Goal: Task Accomplishment & Management: Manage account settings

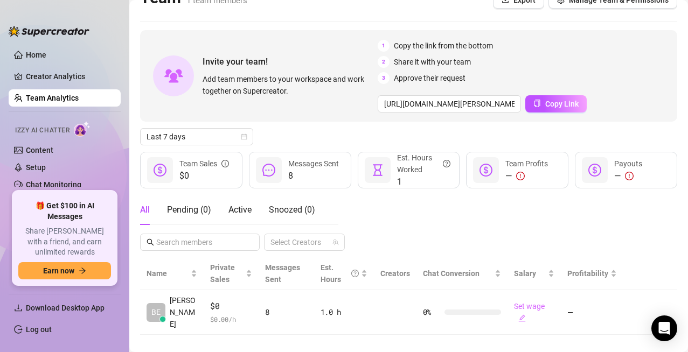
scroll to position [24, 0]
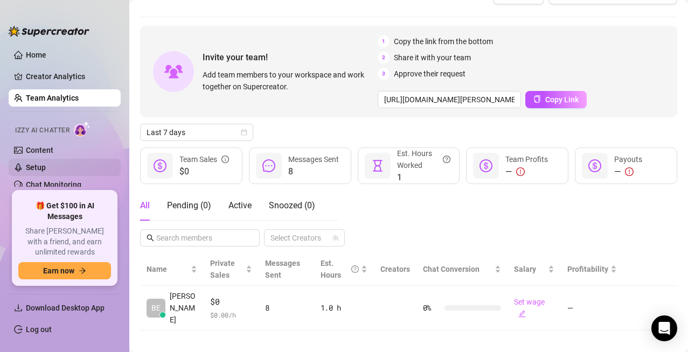
click at [36, 166] on link "Setup" at bounding box center [36, 167] width 20 height 9
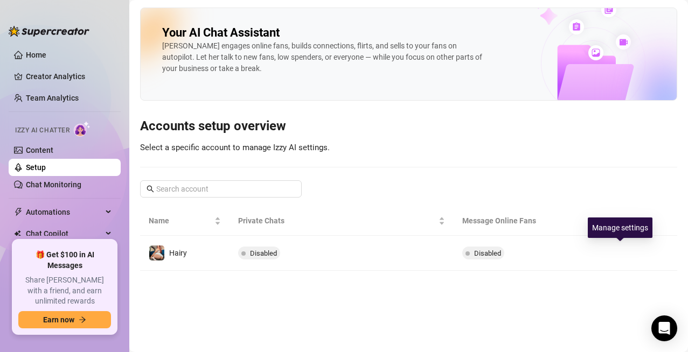
drag, startPoint x: 616, startPoint y: 250, endPoint x: 472, endPoint y: 337, distance: 168.6
click at [616, 250] on icon "right" at bounding box center [620, 253] width 8 height 8
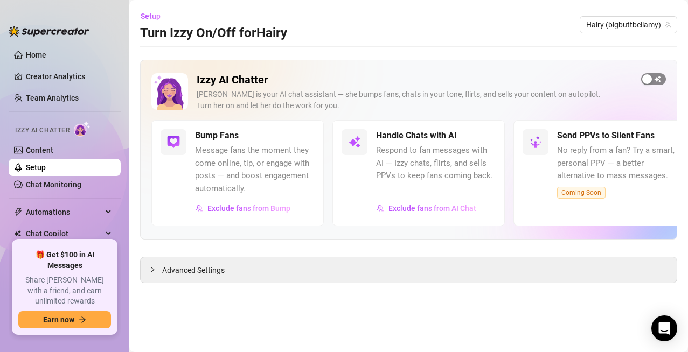
click at [648, 78] on div "button" at bounding box center [647, 79] width 10 height 10
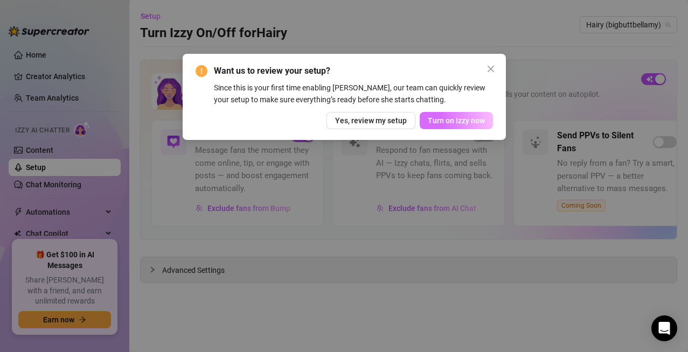
click at [453, 123] on span "Turn on Izzy now" at bounding box center [456, 120] width 57 height 9
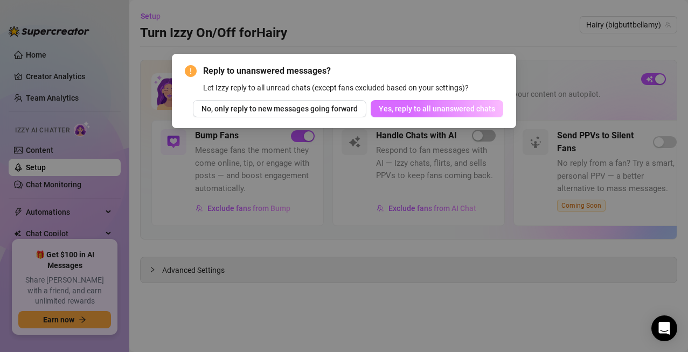
click at [442, 110] on span "Yes, reply to all unanswered chats" at bounding box center [437, 108] width 116 height 9
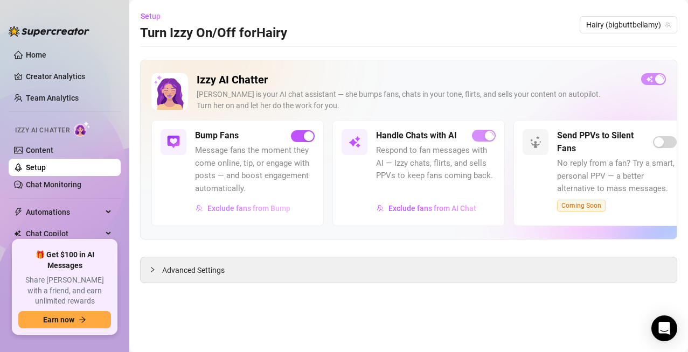
click at [257, 206] on span "Exclude fans from Bump" at bounding box center [248, 208] width 83 height 9
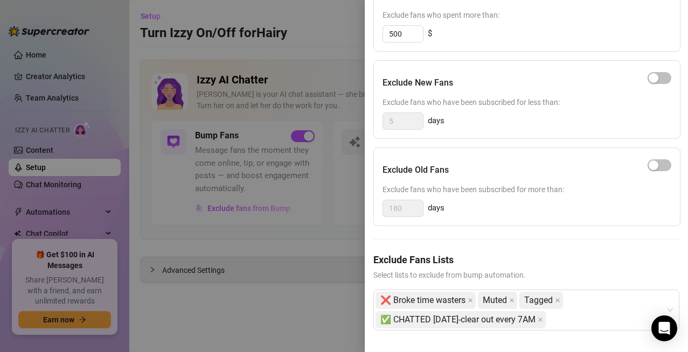
scroll to position [166, 0]
click at [472, 298] on icon "close" at bounding box center [470, 300] width 4 height 4
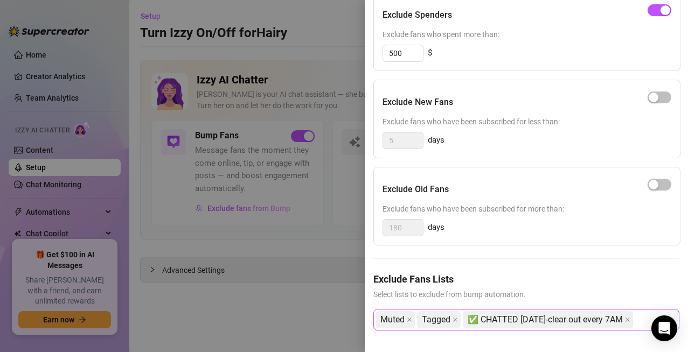
scroll to position [146, 0]
click at [409, 318] on icon "close" at bounding box center [409, 320] width 4 height 4
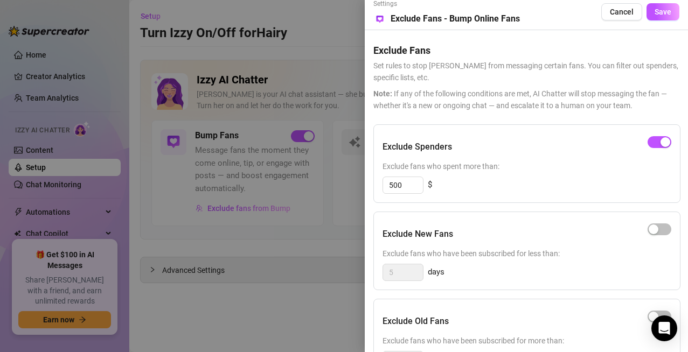
scroll to position [0, 0]
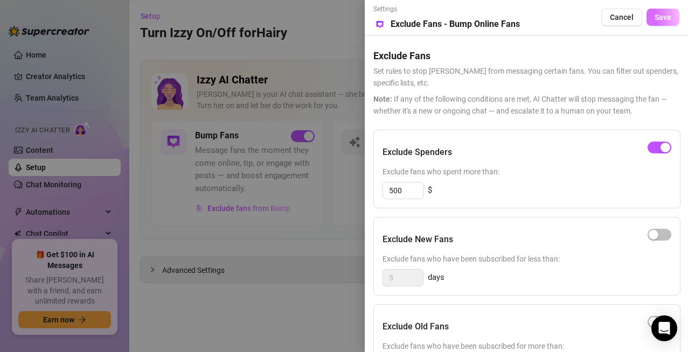
click at [656, 17] on span "Save" at bounding box center [662, 17] width 17 height 9
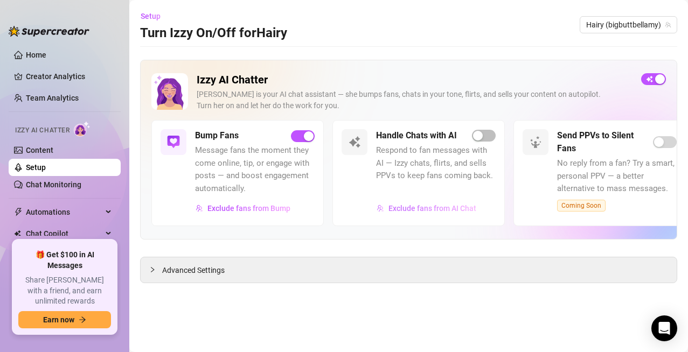
click at [422, 209] on span "Exclude fans from AI Chat" at bounding box center [432, 208] width 88 height 9
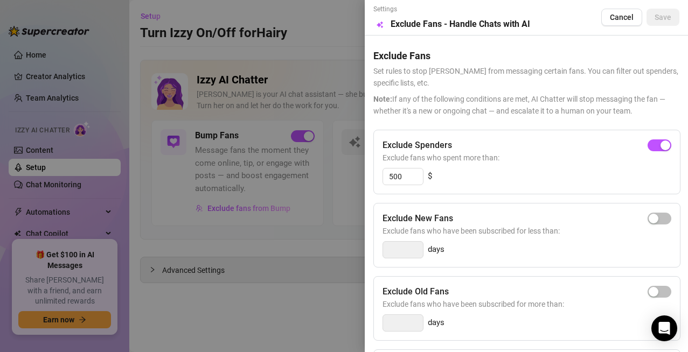
click at [335, 33] on div at bounding box center [344, 176] width 688 height 352
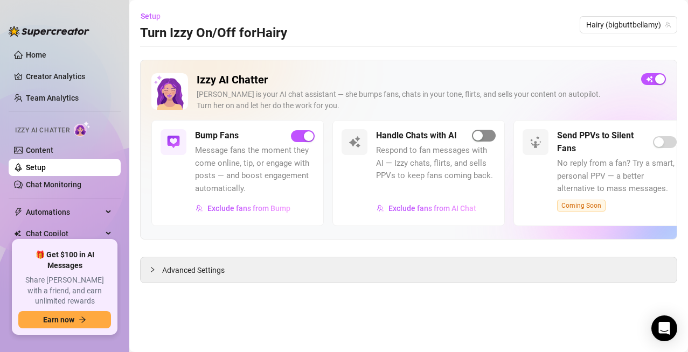
click at [482, 137] on button "button" at bounding box center [484, 136] width 24 height 12
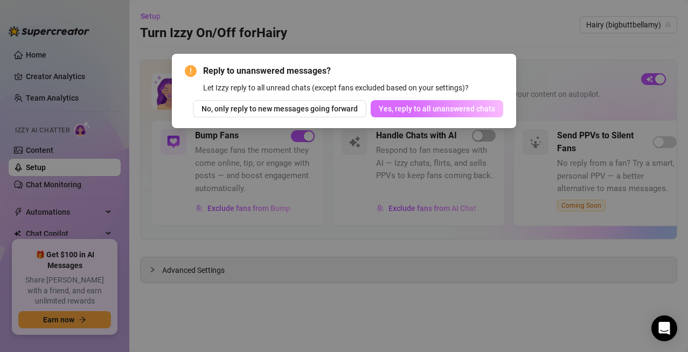
click at [453, 111] on span "Yes, reply to all unanswered chats" at bounding box center [437, 108] width 116 height 9
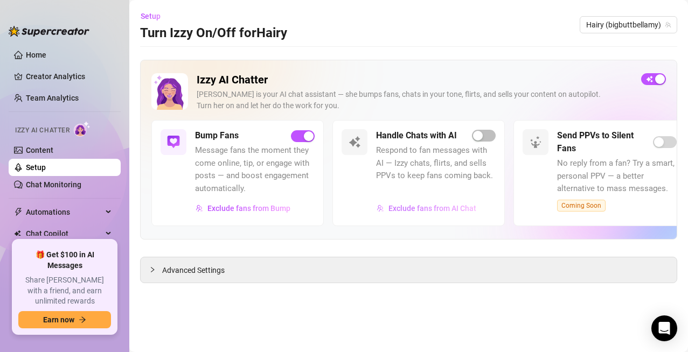
click at [447, 207] on span "Exclude fans from AI Chat" at bounding box center [432, 208] width 88 height 9
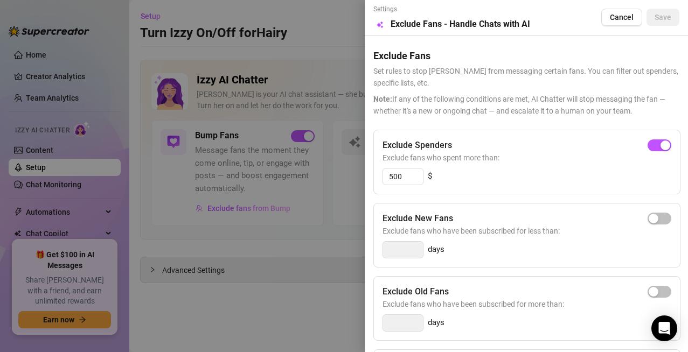
click at [320, 37] on div at bounding box center [344, 176] width 688 height 352
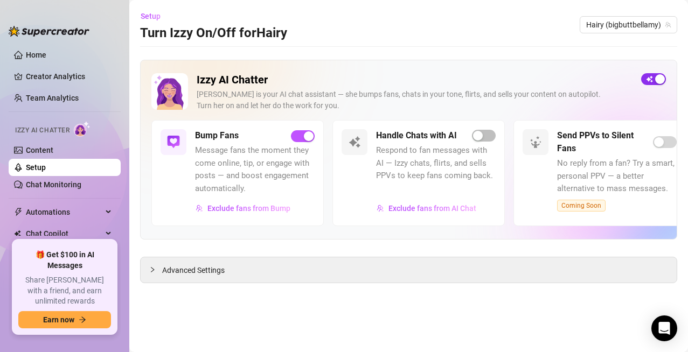
click at [654, 81] on button "button" at bounding box center [653, 79] width 25 height 12
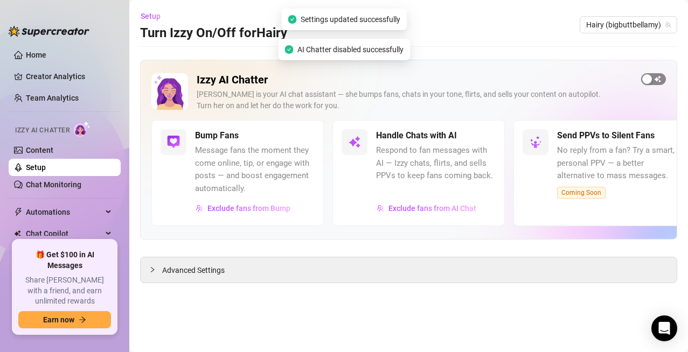
click at [649, 79] on div "button" at bounding box center [647, 79] width 10 height 10
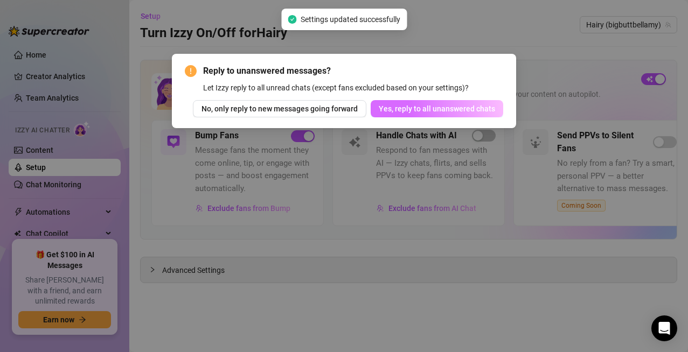
click at [417, 108] on span "Yes, reply to all unanswered chats" at bounding box center [437, 108] width 116 height 9
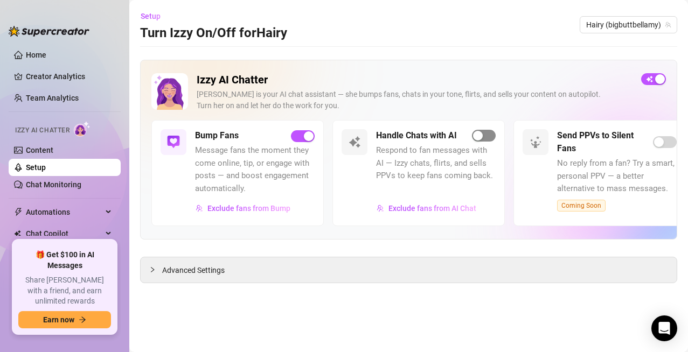
click at [483, 135] on button "button" at bounding box center [484, 136] width 24 height 12
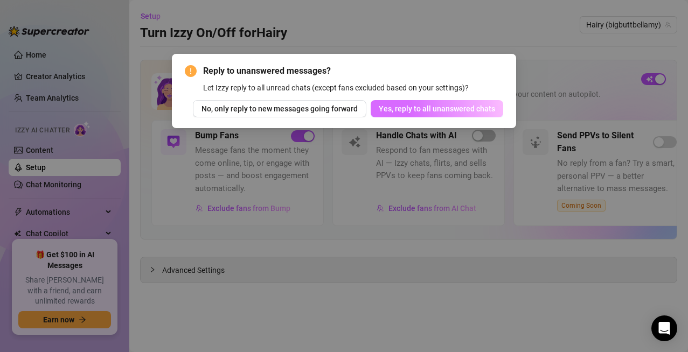
click at [462, 110] on span "Yes, reply to all unanswered chats" at bounding box center [437, 108] width 116 height 9
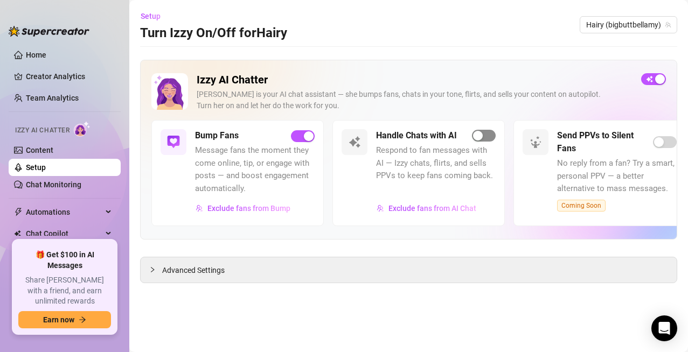
click at [478, 136] on div "button" at bounding box center [478, 136] width 10 height 10
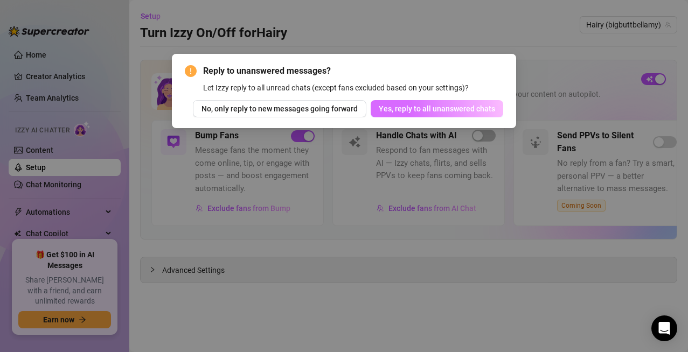
click at [461, 110] on span "Yes, reply to all unanswered chats" at bounding box center [437, 108] width 116 height 9
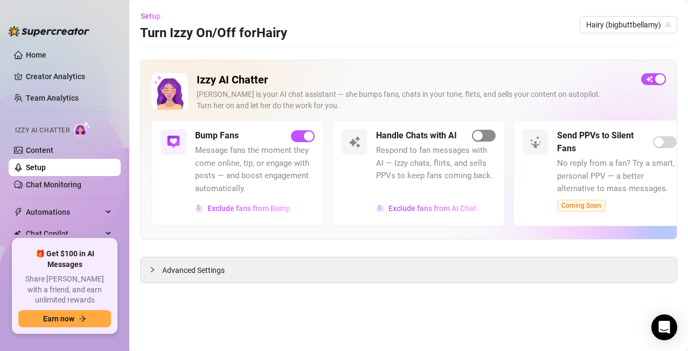
click at [480, 138] on div "button" at bounding box center [478, 136] width 10 height 10
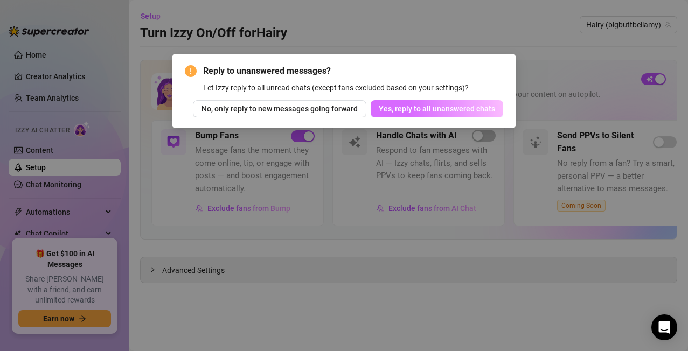
click at [464, 110] on span "Yes, reply to all unanswered chats" at bounding box center [437, 108] width 116 height 9
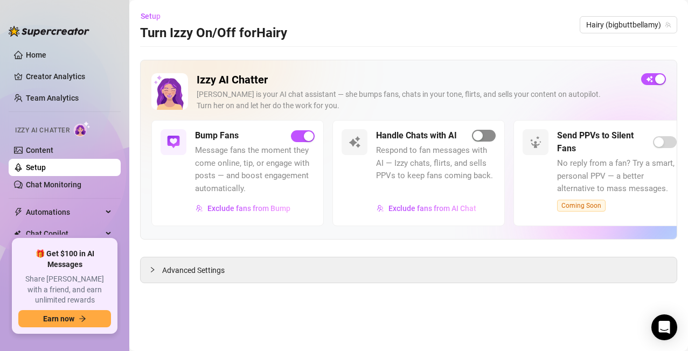
click at [482, 132] on button "button" at bounding box center [484, 136] width 24 height 12
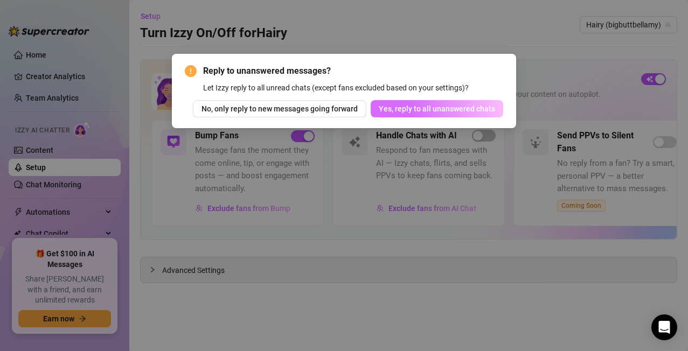
click at [465, 113] on span "Yes, reply to all unanswered chats" at bounding box center [437, 108] width 116 height 9
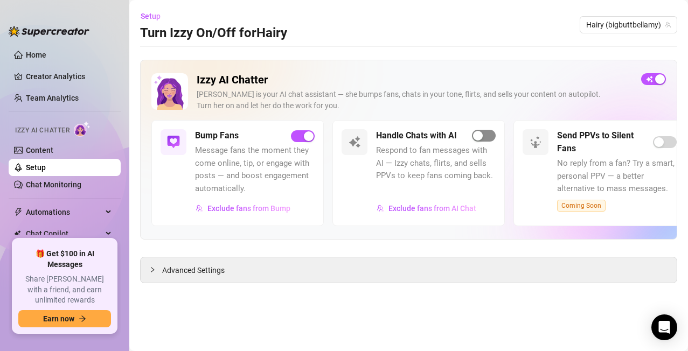
click at [477, 131] on div "button" at bounding box center [478, 136] width 10 height 10
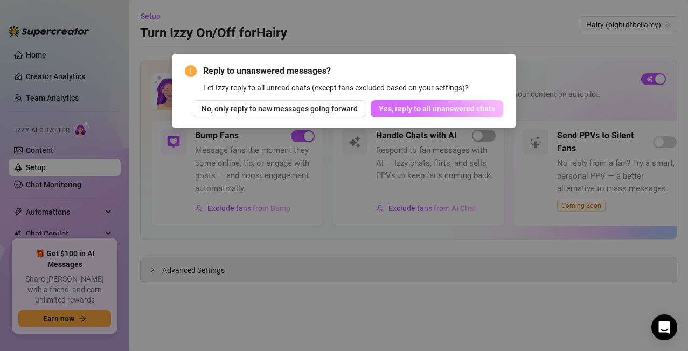
click at [472, 112] on span "Yes, reply to all unanswered chats" at bounding box center [437, 108] width 116 height 9
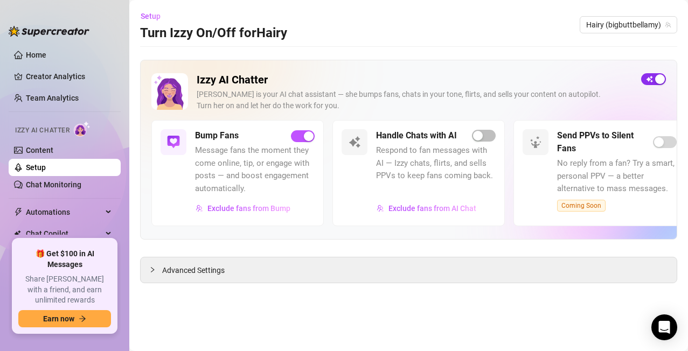
click at [562, 81] on div "button" at bounding box center [660, 79] width 10 height 10
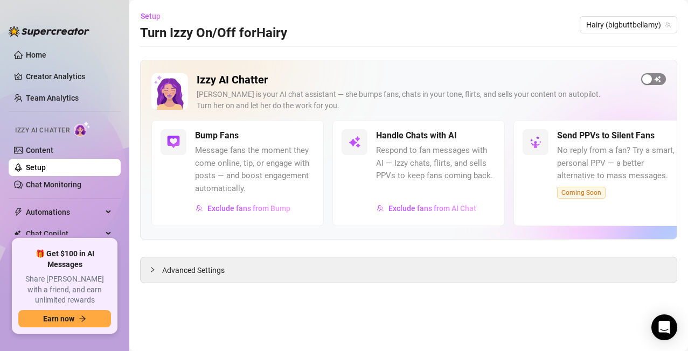
click at [562, 77] on div "button" at bounding box center [647, 79] width 10 height 10
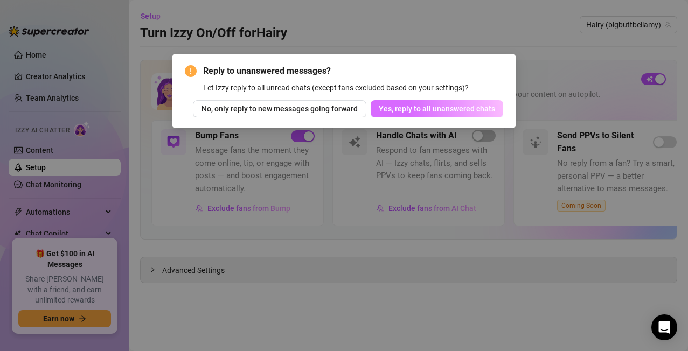
click at [459, 107] on span "Yes, reply to all unanswered chats" at bounding box center [437, 108] width 116 height 9
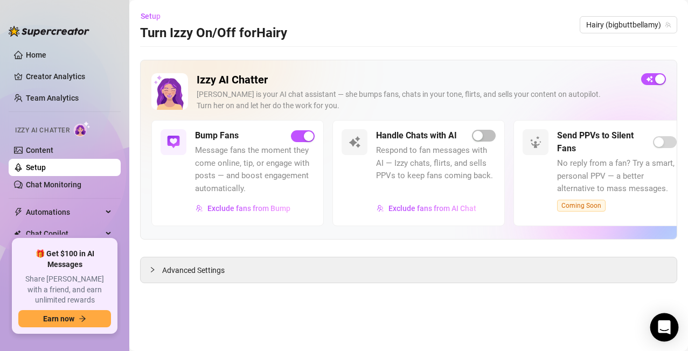
click at [562, 287] on icon "Open Intercom Messenger" at bounding box center [663, 327] width 12 height 14
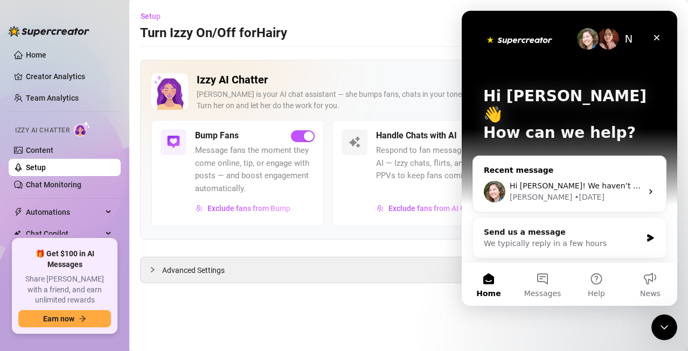
click at [562, 192] on div "[PERSON_NAME] • [DATE]" at bounding box center [575, 197] width 132 height 11
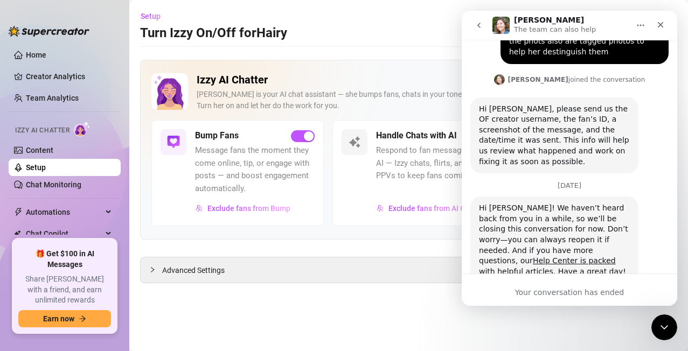
scroll to position [415, 0]
click at [481, 23] on icon "go back" at bounding box center [478, 25] width 9 height 9
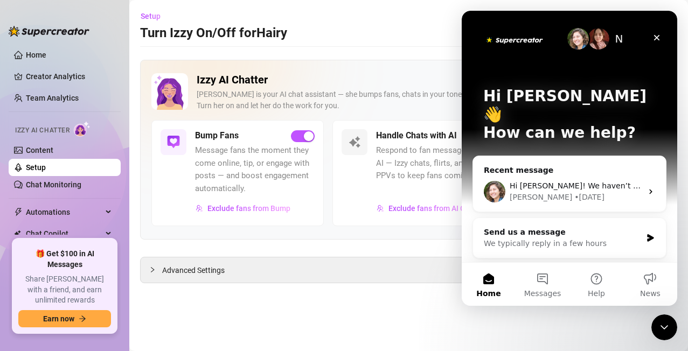
scroll to position [0, 0]
click at [541, 287] on button "Messages" at bounding box center [542, 284] width 54 height 43
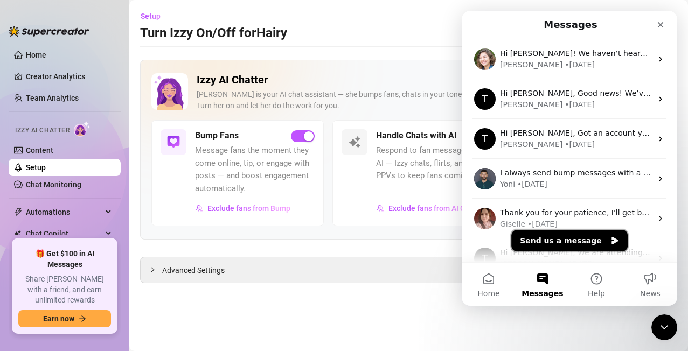
click at [558, 242] on button "Send us a message" at bounding box center [569, 241] width 116 height 22
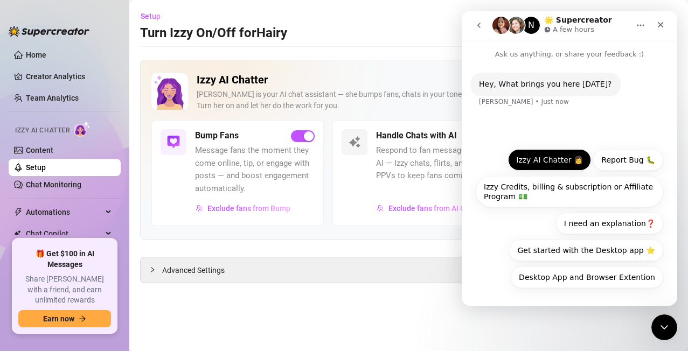
click at [543, 163] on button "Izzy AI Chatter 👩" at bounding box center [549, 160] width 83 height 22
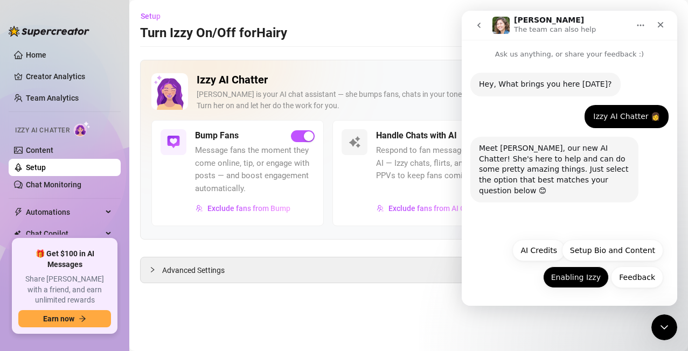
click at [562, 281] on button "Enabling Izzy" at bounding box center [576, 278] width 66 height 22
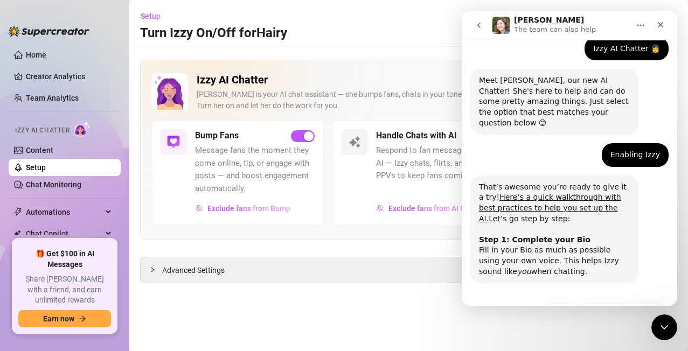
scroll to position [95, 0]
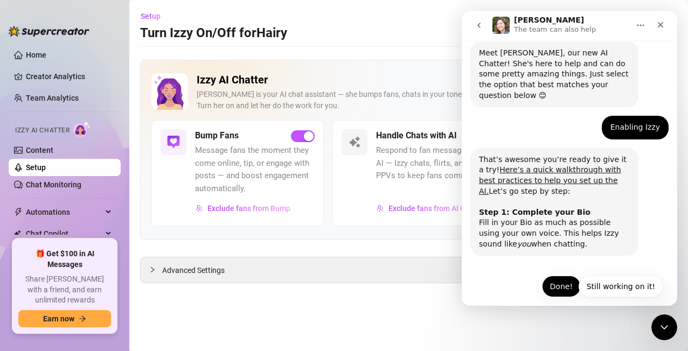
click at [556, 278] on button "Done!" at bounding box center [561, 287] width 39 height 22
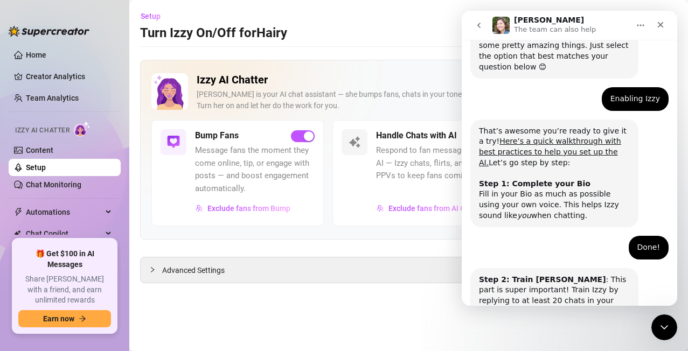
scroll to position [201, 0]
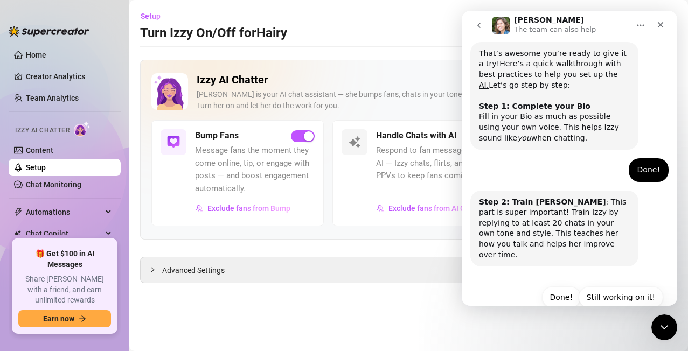
click at [556, 286] on button "Done!" at bounding box center [561, 297] width 39 height 22
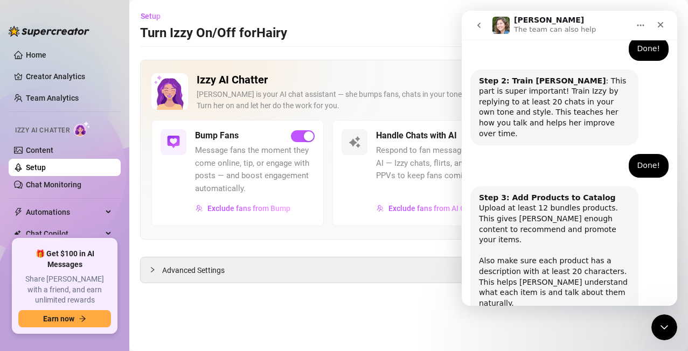
scroll to position [350, 0]
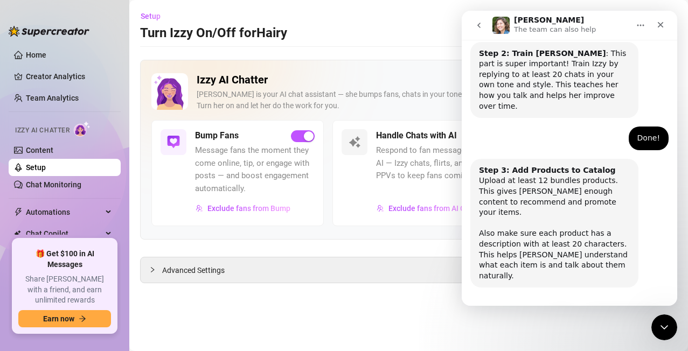
click at [556, 287] on button "Done!" at bounding box center [561, 318] width 39 height 22
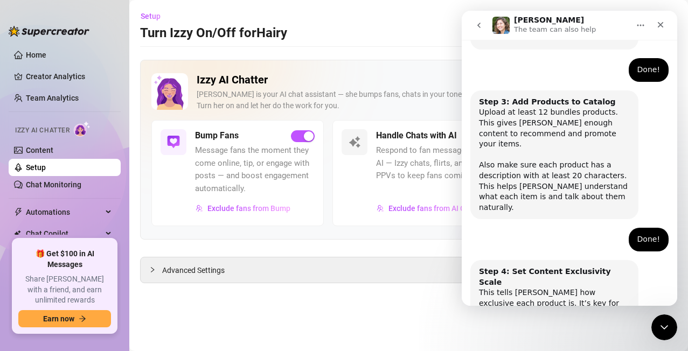
scroll to position [457, 0]
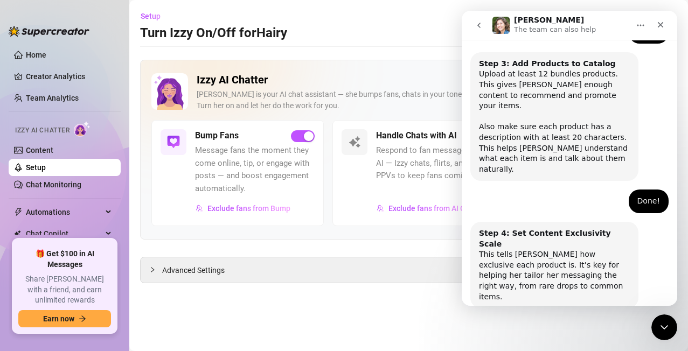
click at [556, 287] on button "Done!" at bounding box center [561, 339] width 39 height 22
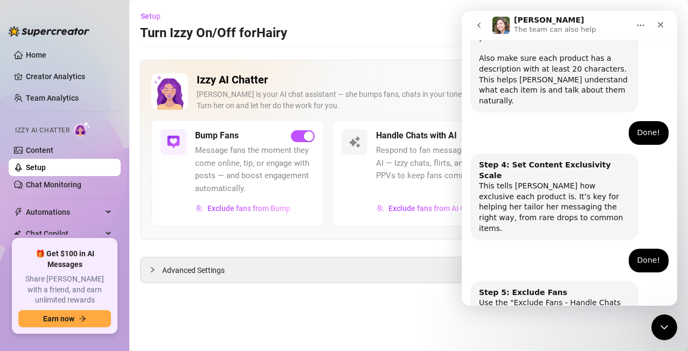
scroll to position [552, 0]
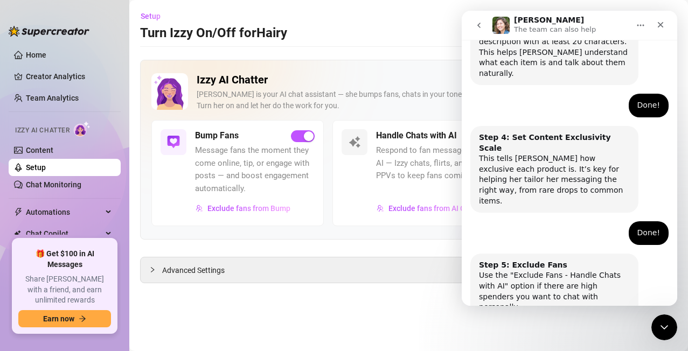
click at [556, 287] on button "Done!" at bounding box center [561, 350] width 39 height 22
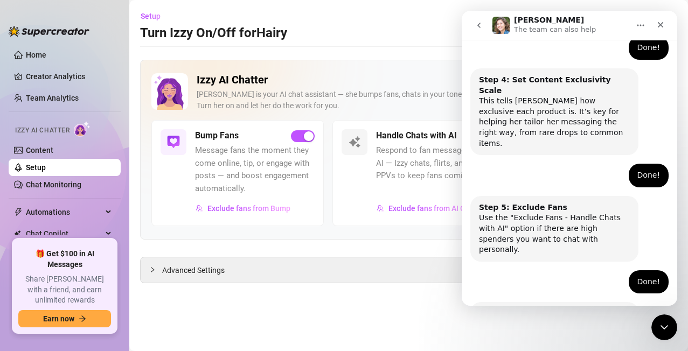
scroll to position [648, 0]
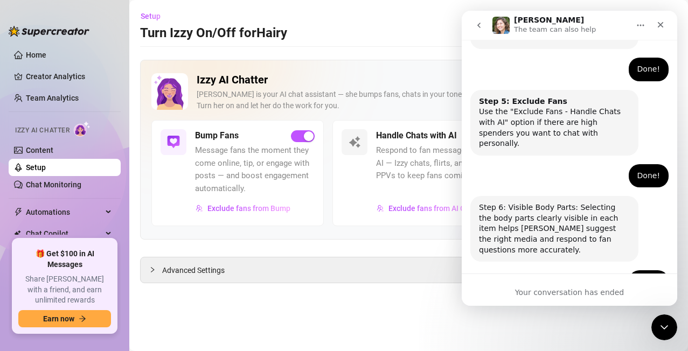
scroll to position [748, 0]
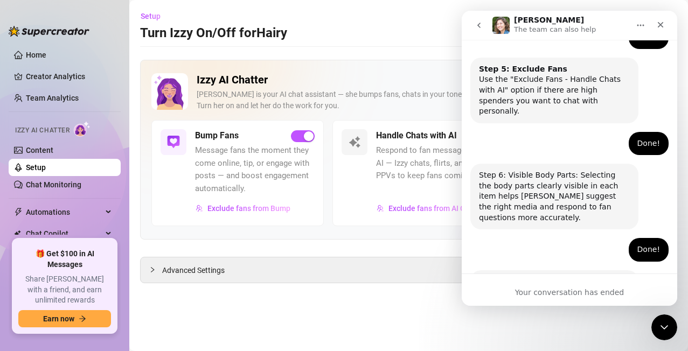
click at [479, 22] on icon "go back" at bounding box center [478, 25] width 9 height 9
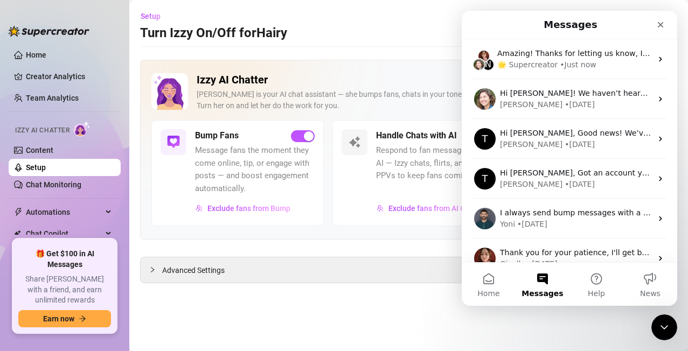
click at [539, 287] on span "Messages" at bounding box center [541, 294] width 41 height 8
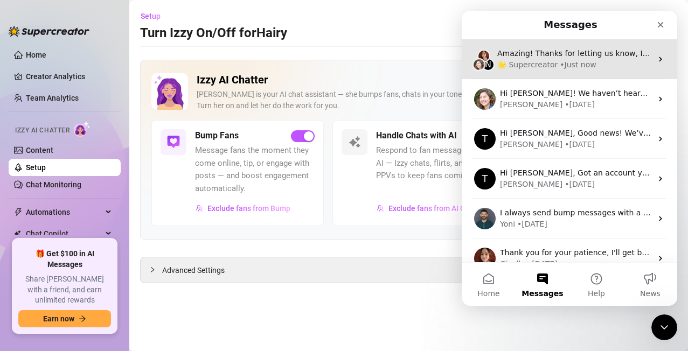
click at [562, 64] on div "• Just now" at bounding box center [577, 64] width 36 height 11
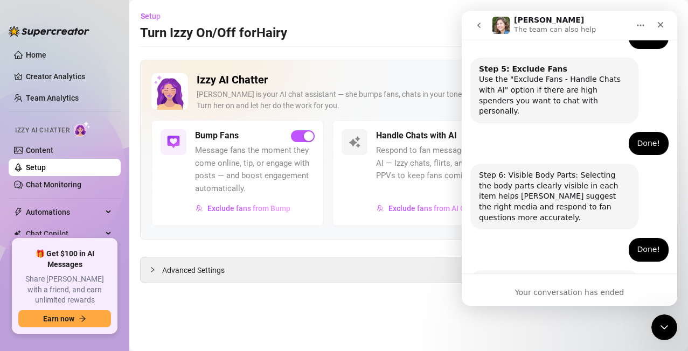
click at [479, 22] on icon "go back" at bounding box center [478, 25] width 9 height 9
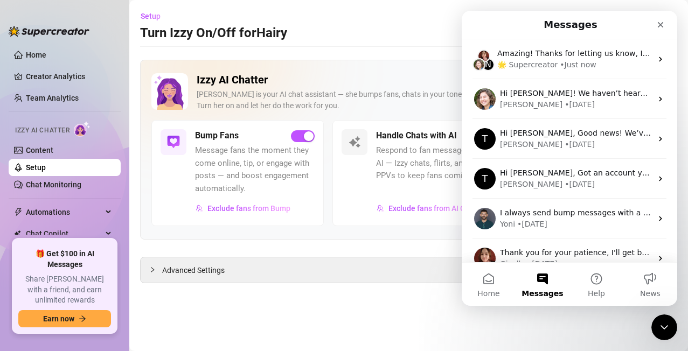
scroll to position [0, 0]
click at [394, 245] on div "Izzy AI Chatter [PERSON_NAME] is your AI chat assistant — she bumps fans, chats…" at bounding box center [408, 171] width 537 height 223
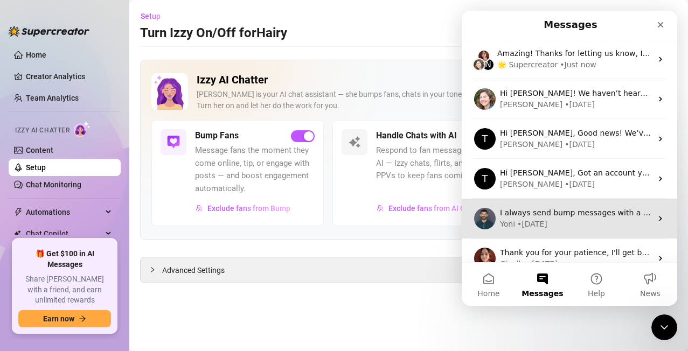
scroll to position [96, 0]
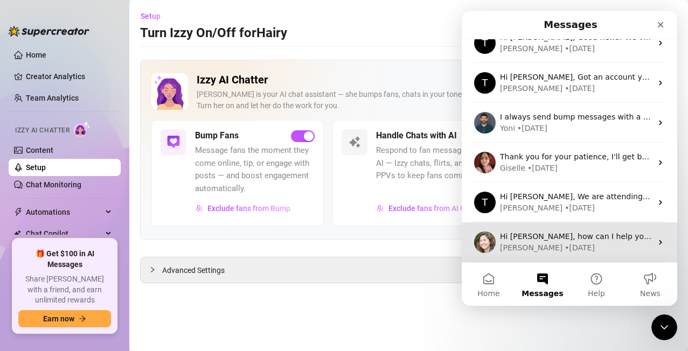
click at [562, 246] on div "[PERSON_NAME] • [DATE]" at bounding box center [576, 247] width 152 height 11
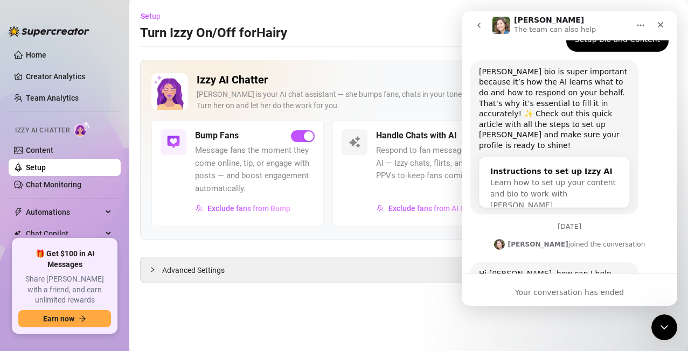
scroll to position [211, 0]
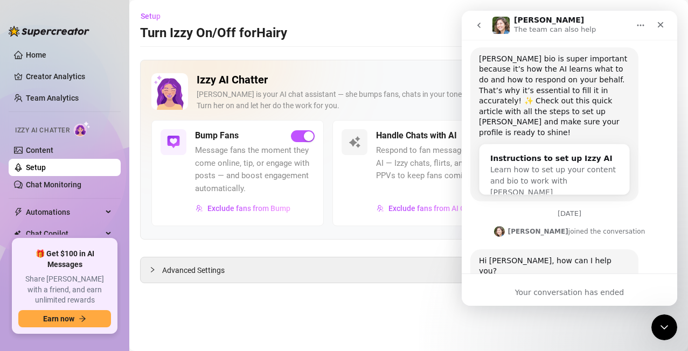
click at [524, 264] on div "Hi [PERSON_NAME], how can I help you? [PERSON_NAME] • [DATE]" at bounding box center [569, 278] width 198 height 58
click at [479, 26] on icon "go back" at bounding box center [478, 25] width 3 height 5
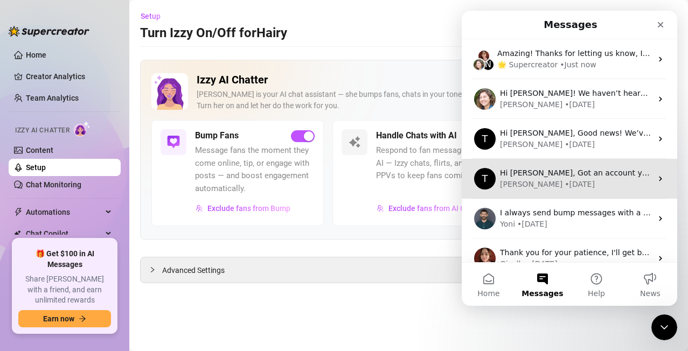
scroll to position [96, 0]
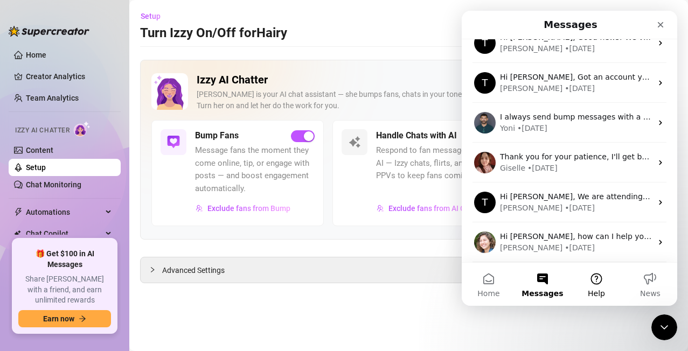
click at [562, 287] on span "Help" at bounding box center [595, 294] width 17 height 8
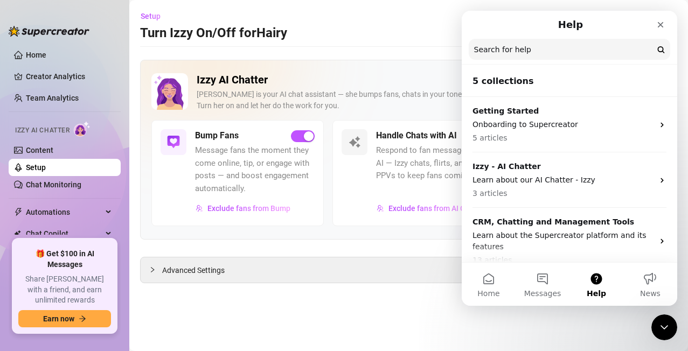
click at [562, 287] on span "Help" at bounding box center [595, 294] width 19 height 8
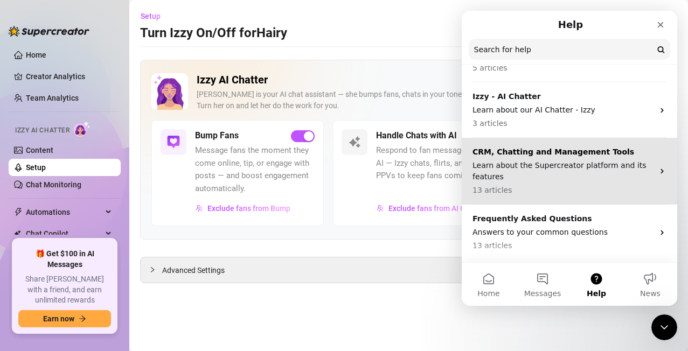
scroll to position [123, 0]
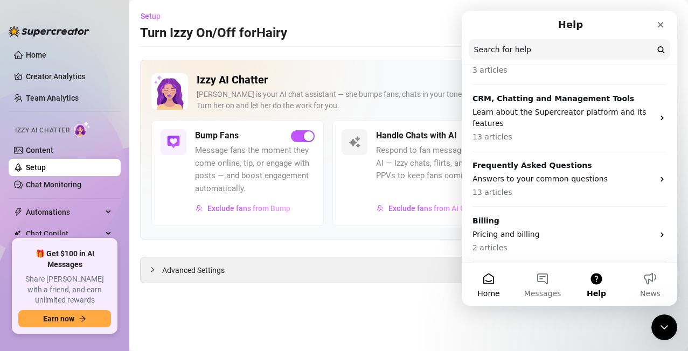
click at [487, 286] on button "Home" at bounding box center [488, 284] width 54 height 43
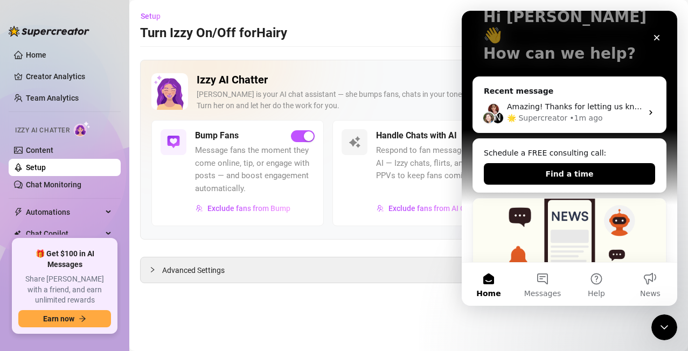
scroll to position [0, 0]
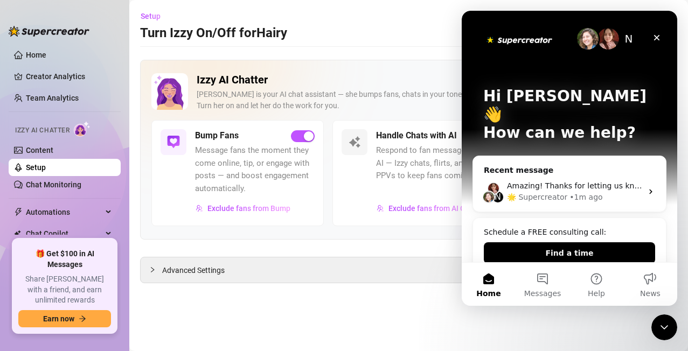
click at [562, 43] on img "Intercom messenger" at bounding box center [608, 39] width 22 height 22
click at [560, 192] on div "🌟 Supercreator" at bounding box center [537, 197] width 60 height 11
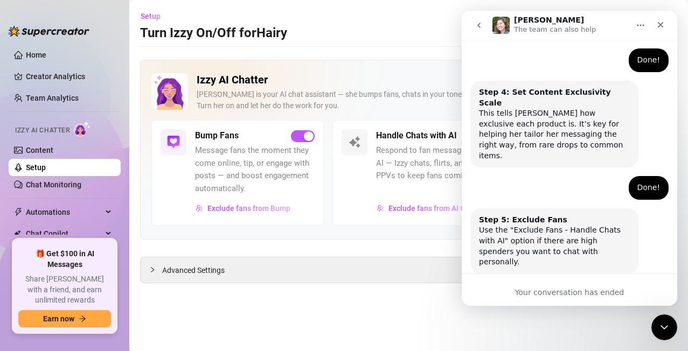
scroll to position [748, 0]
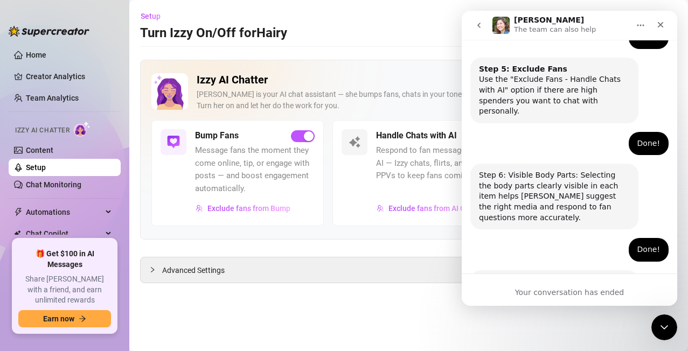
click at [412, 255] on div "Izzy AI Chatter [PERSON_NAME] is your AI chat assistant — she bumps fans, chats…" at bounding box center [408, 171] width 537 height 223
click at [562, 29] on div "Close" at bounding box center [659, 24] width 19 height 19
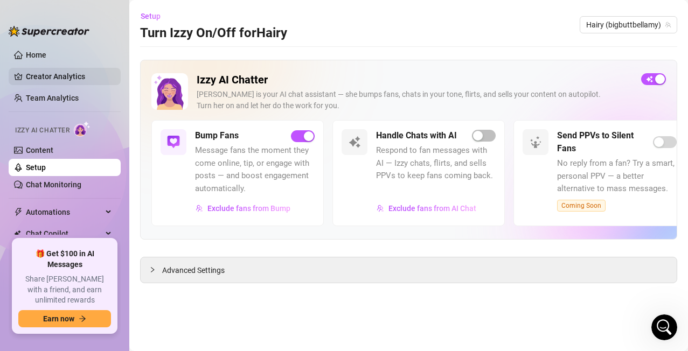
click at [50, 80] on link "Creator Analytics" at bounding box center [69, 76] width 86 height 17
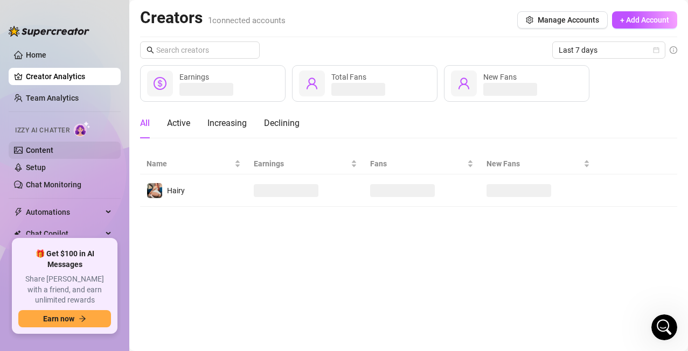
click at [39, 147] on link "Content" at bounding box center [39, 150] width 27 height 9
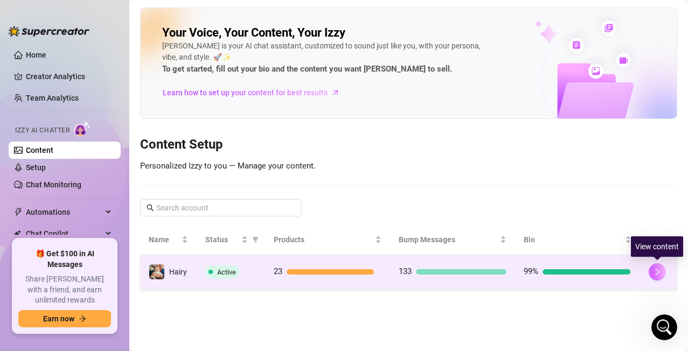
click at [562, 271] on icon "right" at bounding box center [657, 272] width 8 height 8
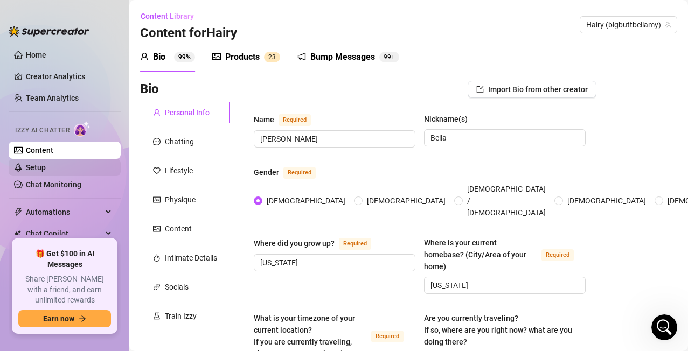
click at [40, 167] on link "Setup" at bounding box center [36, 167] width 20 height 9
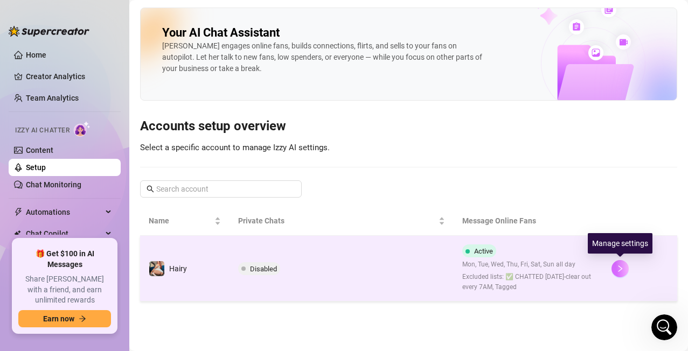
click at [562, 270] on icon "right" at bounding box center [620, 269] width 8 height 8
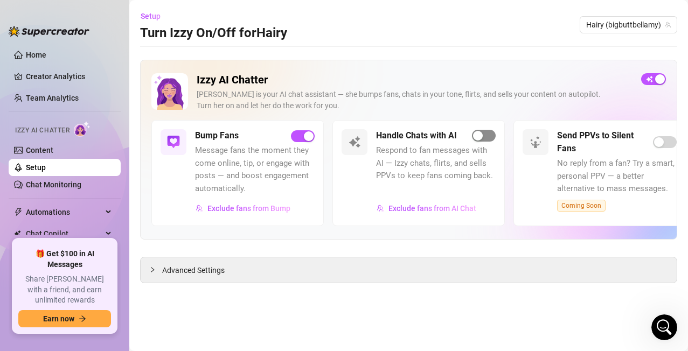
click at [478, 137] on div "button" at bounding box center [478, 136] width 10 height 10
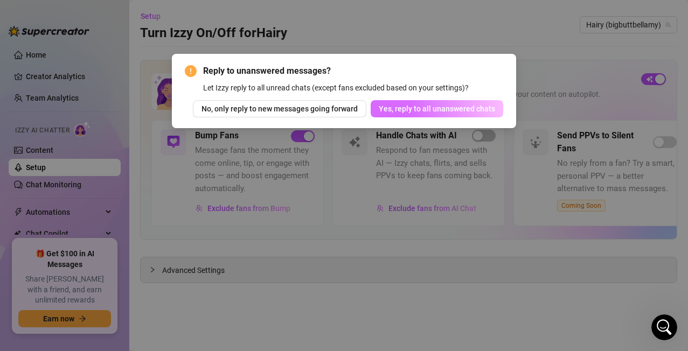
click at [446, 108] on span "Yes, reply to all unanswered chats" at bounding box center [437, 108] width 116 height 9
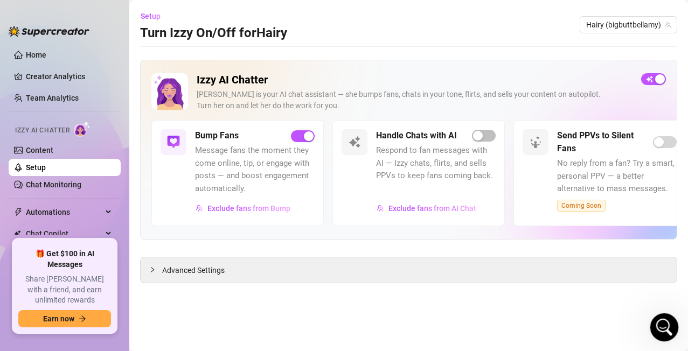
click at [562, 287] on div "Open Intercom Messenger" at bounding box center [663, 326] width 36 height 36
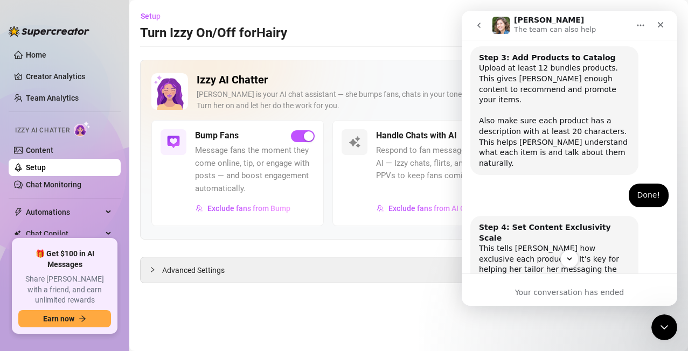
scroll to position [425, 0]
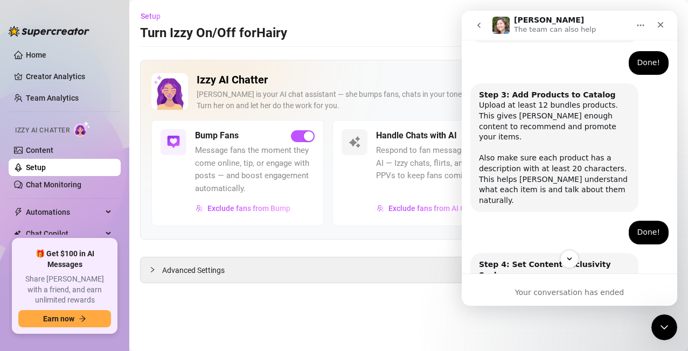
click at [562, 28] on icon "Home" at bounding box center [640, 25] width 9 height 9
click at [484, 24] on button "go back" at bounding box center [478, 25] width 20 height 20
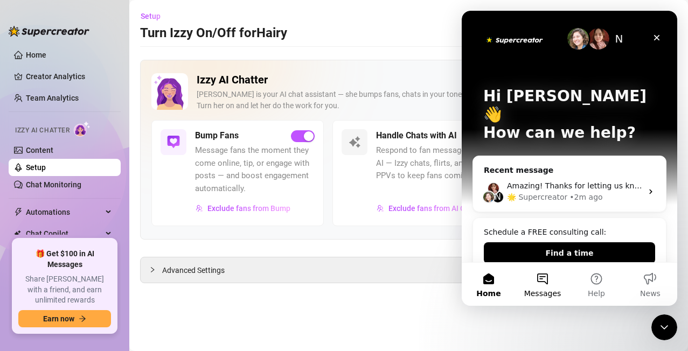
click at [544, 287] on button "Messages" at bounding box center [542, 284] width 54 height 43
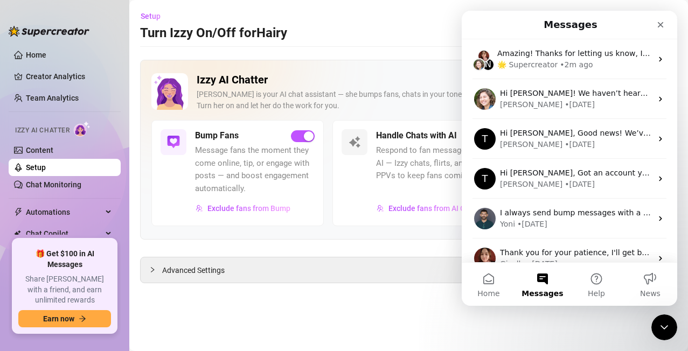
click at [544, 287] on button "Messages" at bounding box center [542, 284] width 54 height 43
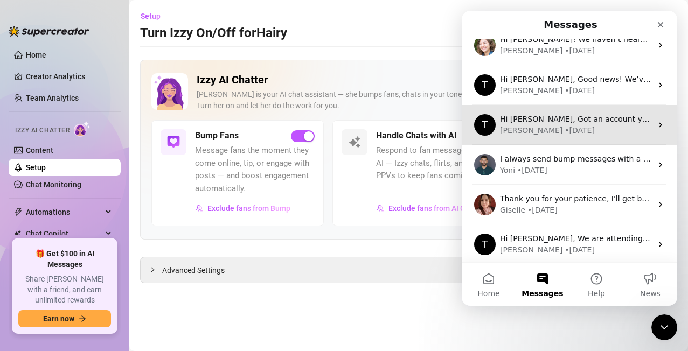
scroll to position [96, 0]
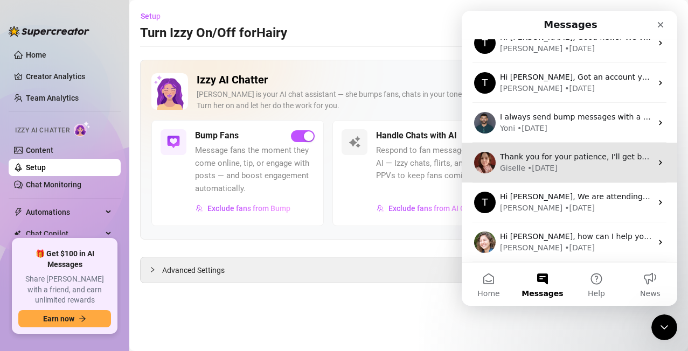
click at [547, 169] on div "• [DATE]" at bounding box center [542, 168] width 30 height 11
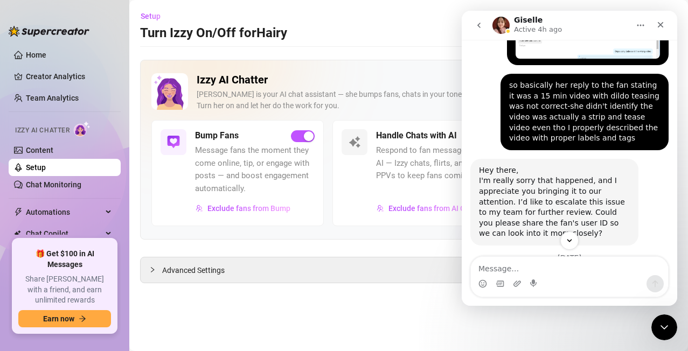
scroll to position [4603, 0]
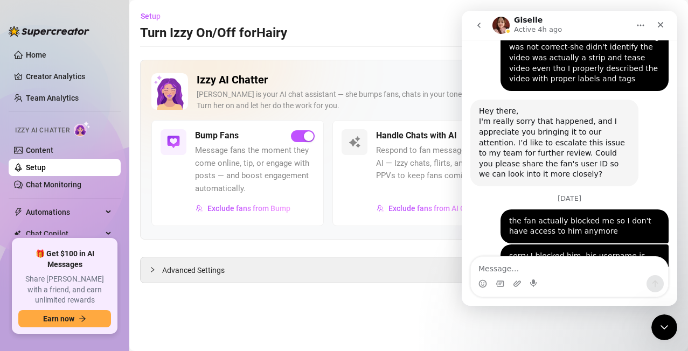
click at [498, 272] on textarea "Message…" at bounding box center [569, 266] width 197 height 18
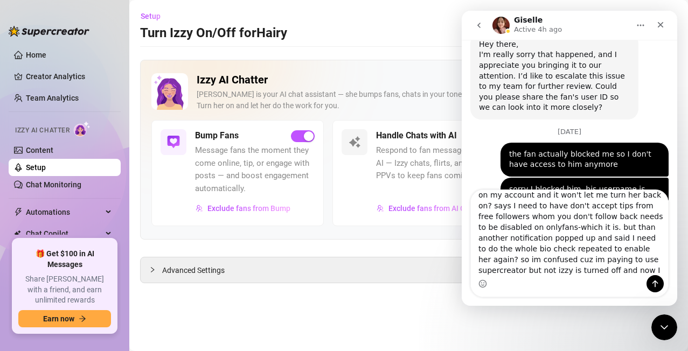
scroll to position [29, 0]
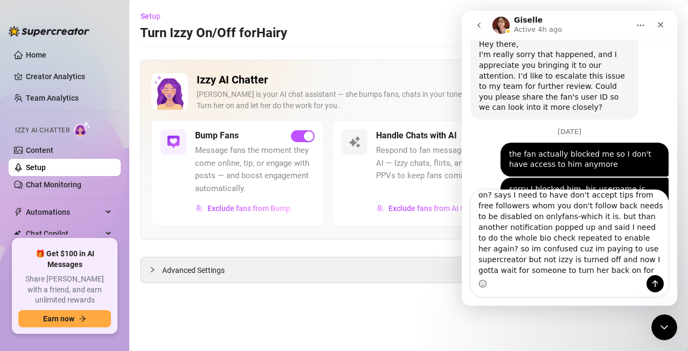
type textarea "HI, somehow [PERSON_NAME] became disabled on my account and it won't let me tur…"
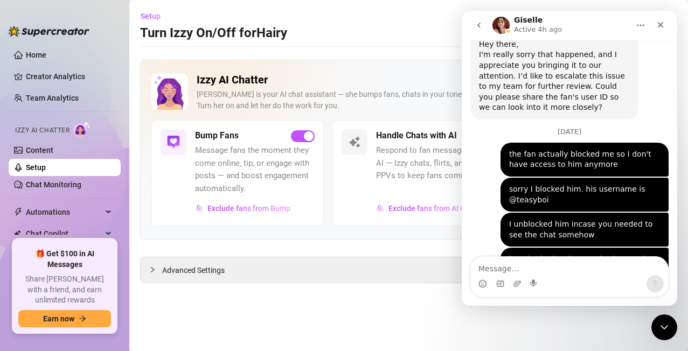
scroll to position [4766, 0]
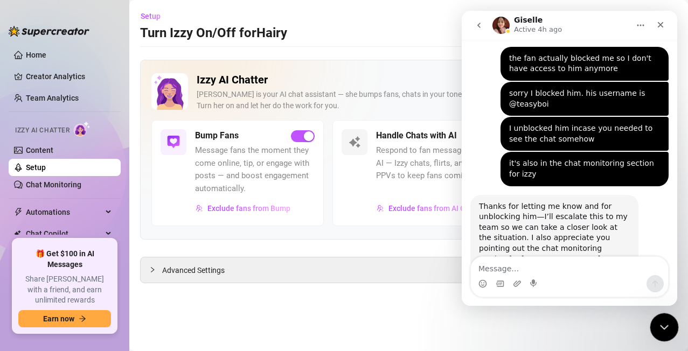
click at [562, 287] on icon "Close Intercom Messenger" at bounding box center [662, 325] width 13 height 13
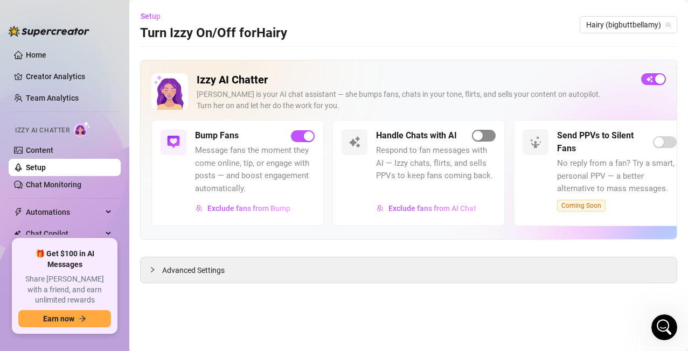
click at [482, 138] on div "button" at bounding box center [478, 136] width 10 height 10
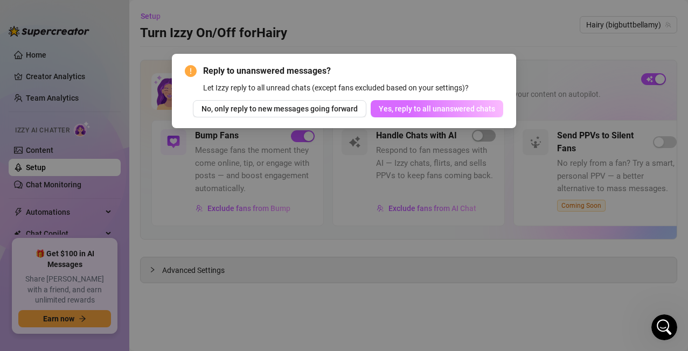
click at [404, 111] on span "Yes, reply to all unanswered chats" at bounding box center [437, 108] width 116 height 9
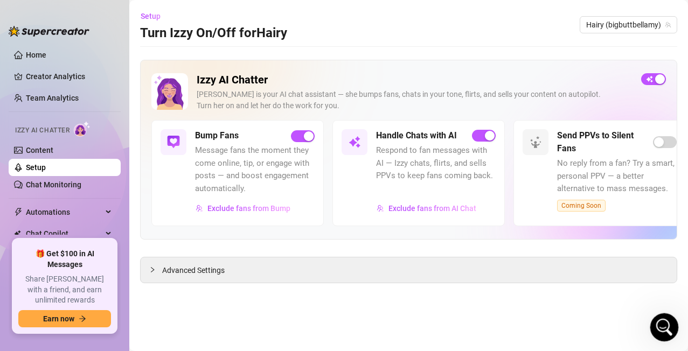
click at [562, 287] on icon "Open Intercom Messenger" at bounding box center [663, 326] width 18 height 18
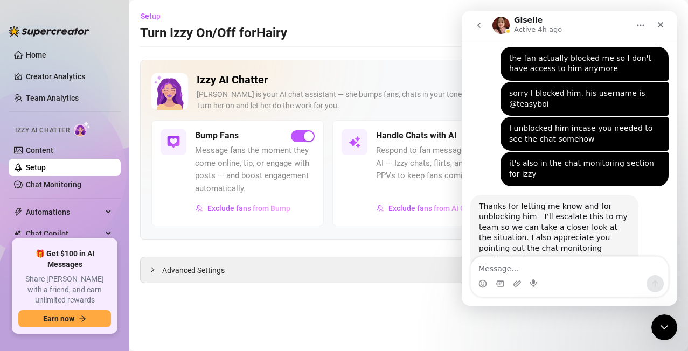
click at [541, 268] on textarea "Message…" at bounding box center [569, 266] width 197 height 18
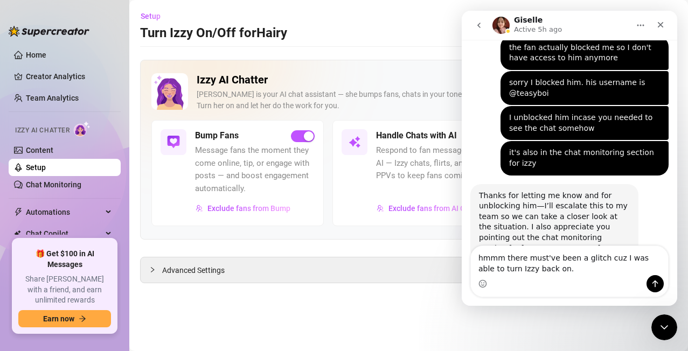
type textarea "hmmm there must've been a glitch cuz I was able to turn Izzy back on."
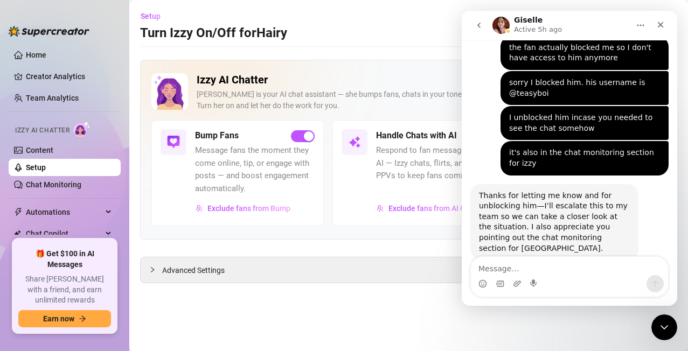
scroll to position [4801, 0]
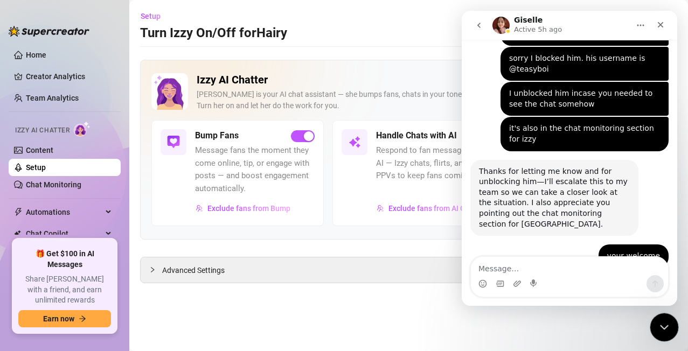
click at [562, 287] on icon "Close Intercom Messenger" at bounding box center [662, 325] width 13 height 13
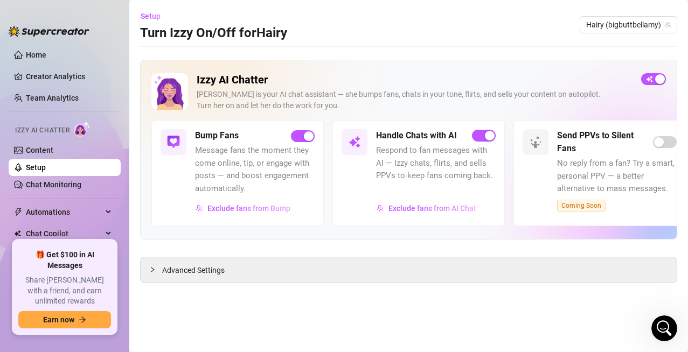
scroll to position [4800, 0]
click at [418, 208] on span "Exclude fans from AI Chat" at bounding box center [432, 208] width 88 height 9
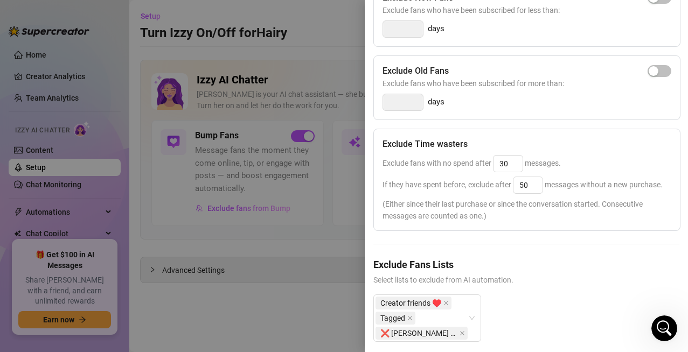
scroll to position [253, 0]
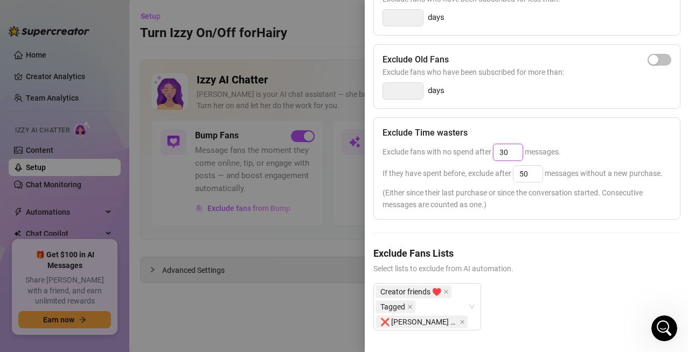
drag, startPoint x: 511, startPoint y: 130, endPoint x: 489, endPoint y: 125, distance: 22.6
click at [489, 144] on div "Exclude fans with no spend after 30 messages." at bounding box center [526, 152] width 289 height 17
click at [562, 144] on div "Exclude fans with no spend after 15 messages." at bounding box center [526, 152] width 289 height 17
click at [509, 144] on input "25" at bounding box center [507, 152] width 29 height 16
type input "2"
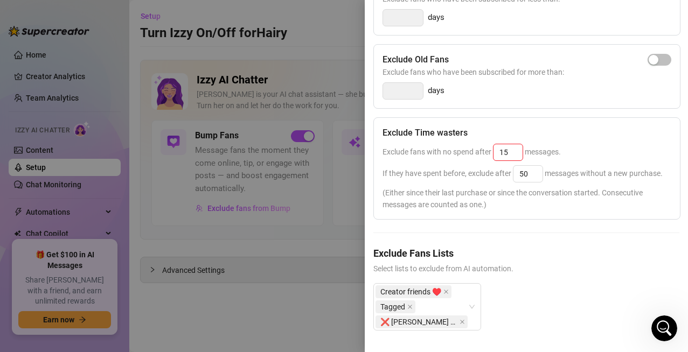
click at [562, 121] on div "Exclude Time wasters Exclude fans with no spend after 15 messages. If they have…" at bounding box center [526, 168] width 307 height 102
type input "25"
click at [529, 166] on input "50" at bounding box center [527, 174] width 29 height 16
type input "5"
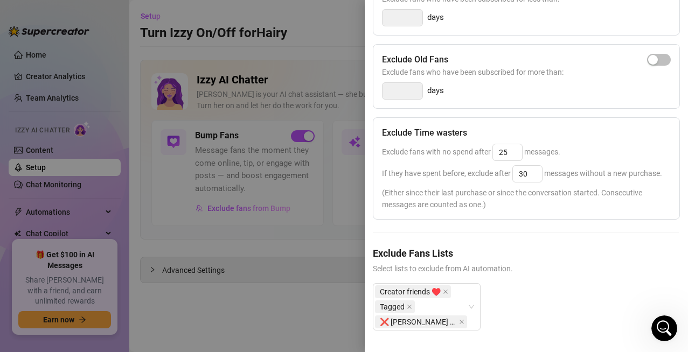
click at [562, 127] on div "Exclude Time wasters" at bounding box center [526, 133] width 289 height 13
click at [530, 166] on input "30" at bounding box center [527, 174] width 29 height 16
type input "3"
click at [530, 166] on input "20" at bounding box center [527, 174] width 29 height 16
click at [562, 144] on div "Exclude fans with no spend after 25 messages." at bounding box center [526, 152] width 289 height 17
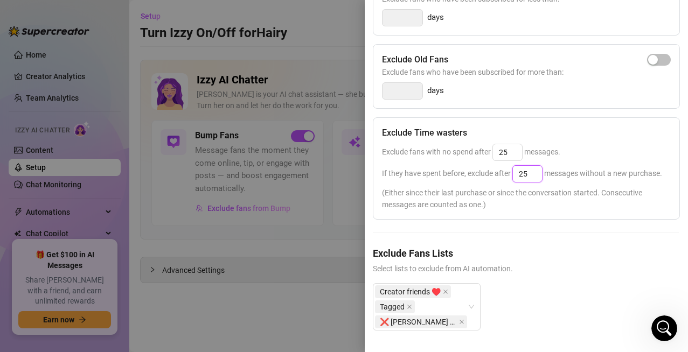
click at [535, 166] on input "25" at bounding box center [527, 174] width 29 height 16
type input "2"
type input "30"
click at [562, 127] on div "Exclude Time wasters" at bounding box center [526, 133] width 289 height 13
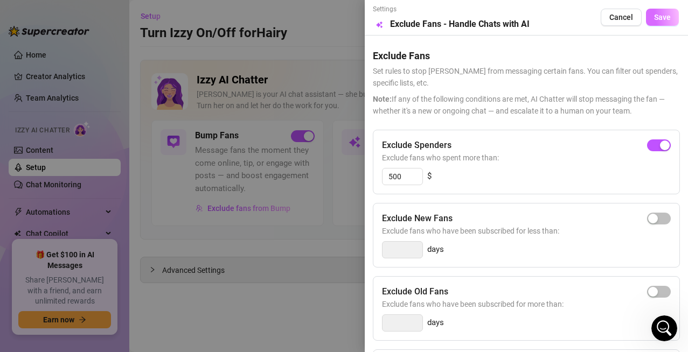
click at [562, 21] on span "Save" at bounding box center [662, 17] width 17 height 9
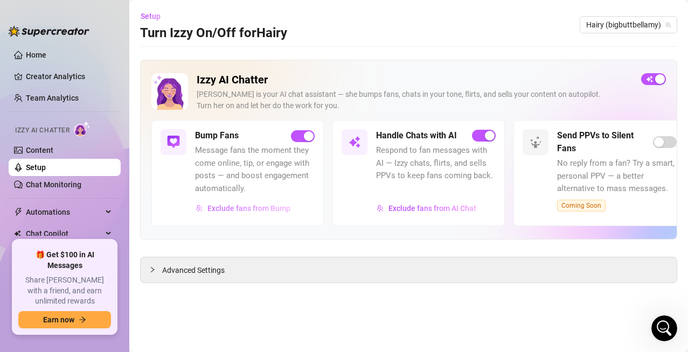
click at [270, 207] on span "Exclude fans from Bump" at bounding box center [248, 208] width 83 height 9
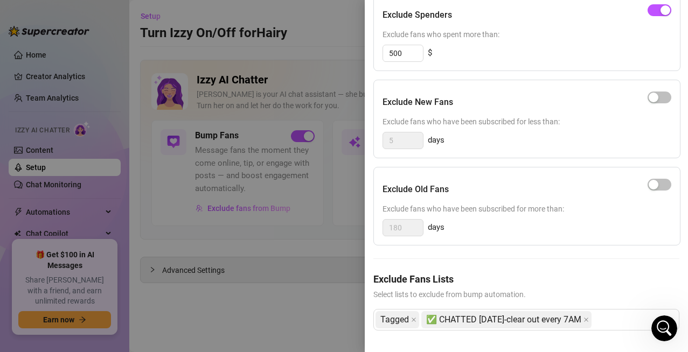
scroll to position [0, 0]
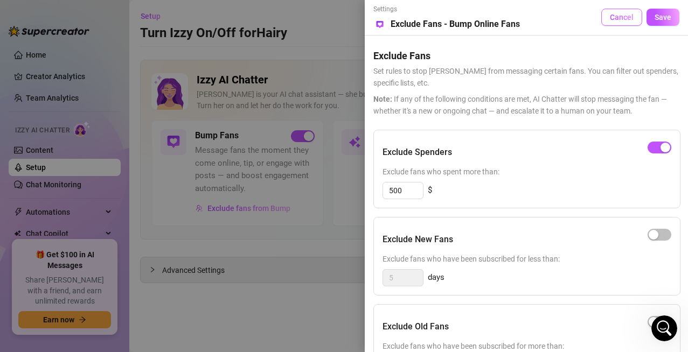
click at [562, 15] on span "Cancel" at bounding box center [622, 17] width 24 height 9
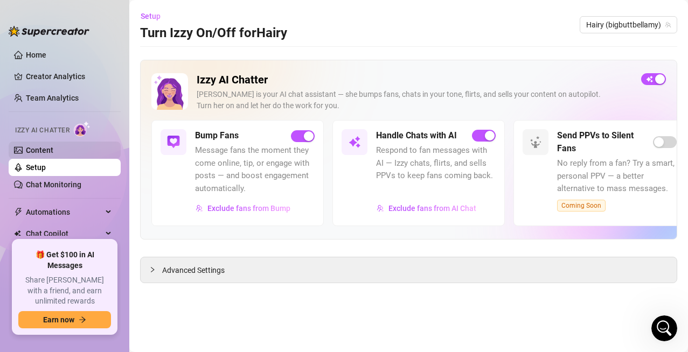
click at [39, 153] on link "Content" at bounding box center [39, 150] width 27 height 9
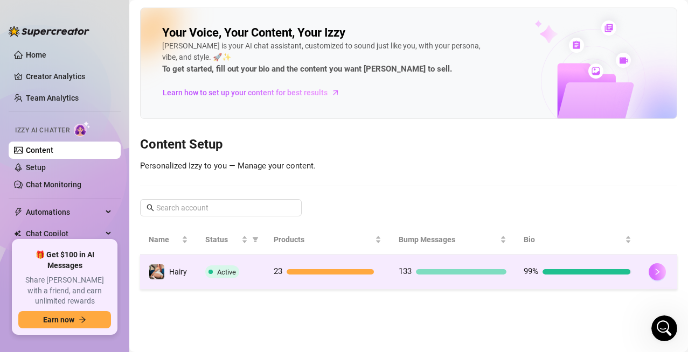
click at [562, 272] on button "button" at bounding box center [656, 271] width 17 height 17
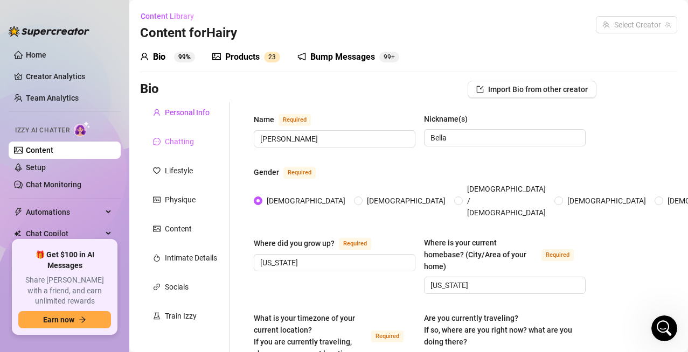
click at [184, 148] on div "Chatting" at bounding box center [185, 141] width 90 height 20
click at [182, 143] on div "Chatting" at bounding box center [179, 142] width 29 height 12
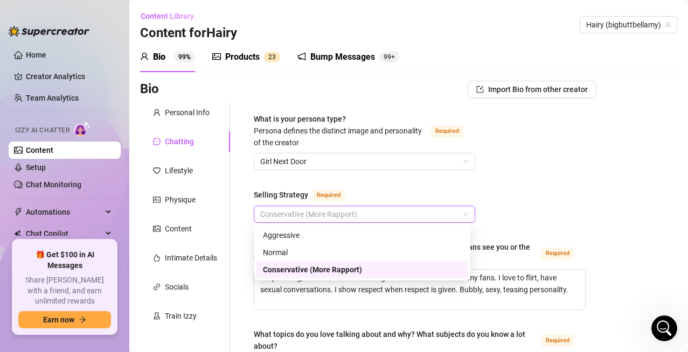
click at [458, 217] on span "Conservative (More Rapport)" at bounding box center [364, 214] width 208 height 16
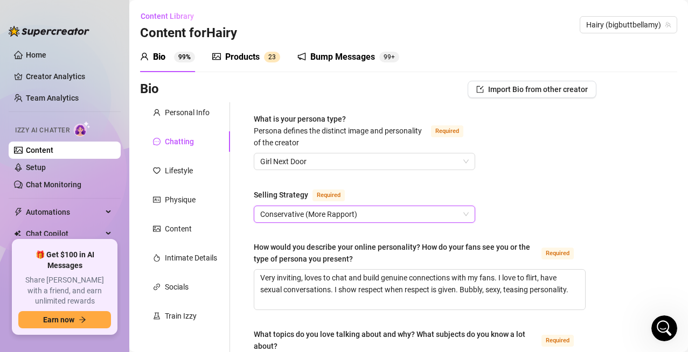
click at [463, 214] on span "Conservative (More Rapport)" at bounding box center [364, 214] width 208 height 16
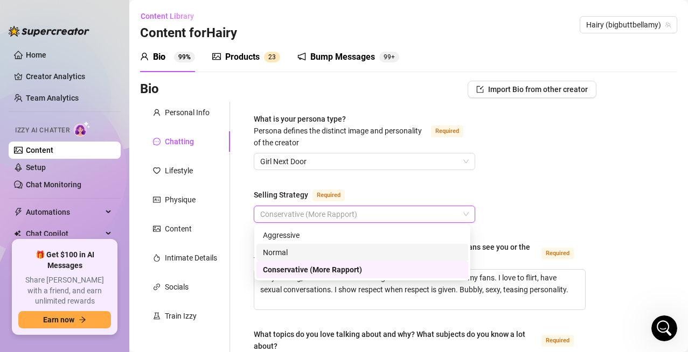
click at [296, 252] on div "Normal" at bounding box center [362, 253] width 199 height 12
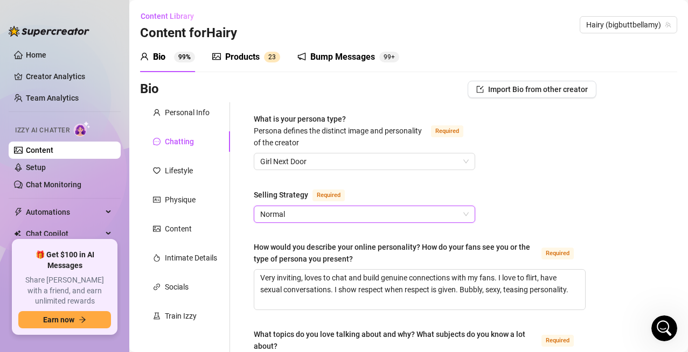
click at [459, 215] on span "Normal" at bounding box center [364, 214] width 208 height 16
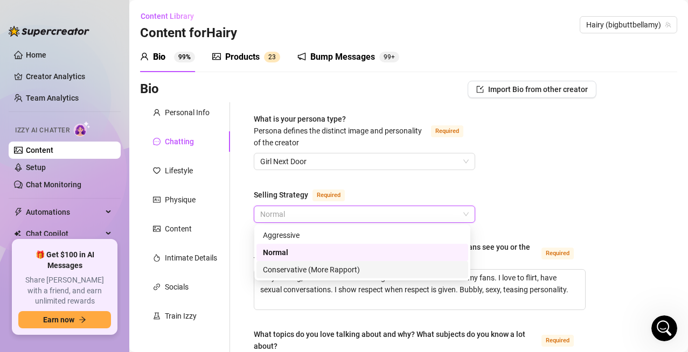
click at [330, 269] on div "Conservative (More Rapport)" at bounding box center [362, 270] width 199 height 12
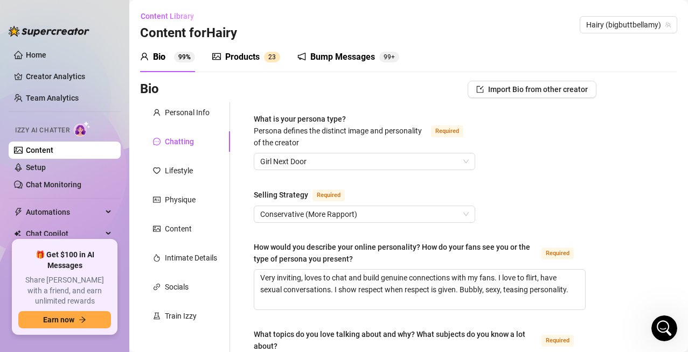
click at [463, 213] on span "Conservative (More Rapport)" at bounding box center [364, 214] width 208 height 16
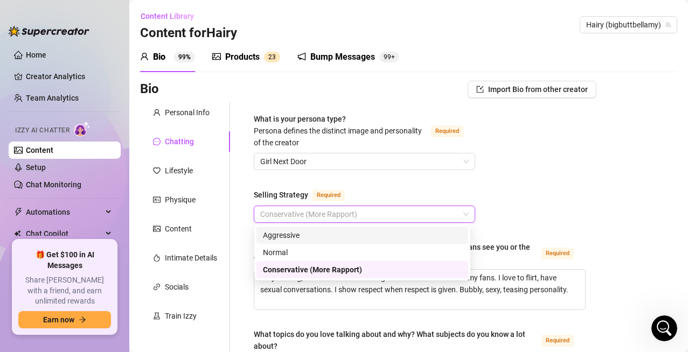
click at [287, 233] on div "Aggressive" at bounding box center [362, 235] width 199 height 12
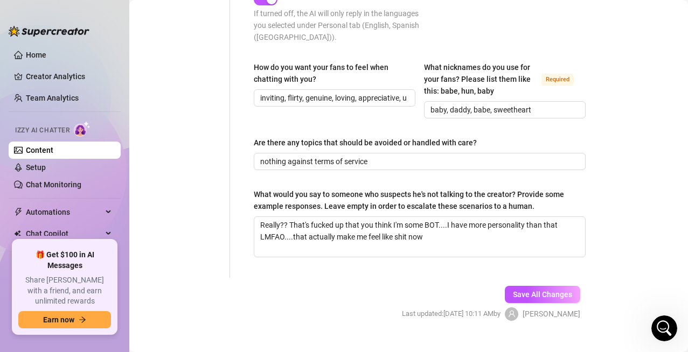
scroll to position [727, 0]
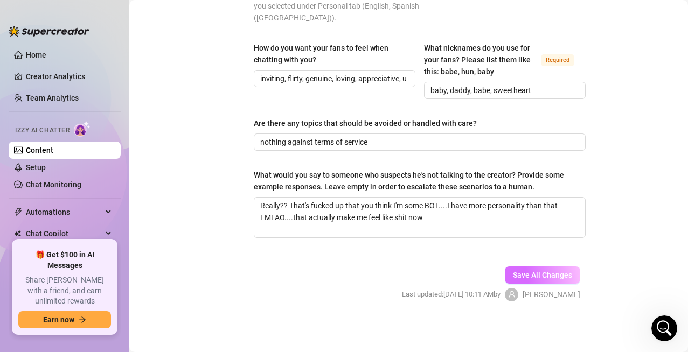
click at [553, 276] on span "Save All Changes" at bounding box center [542, 275] width 59 height 9
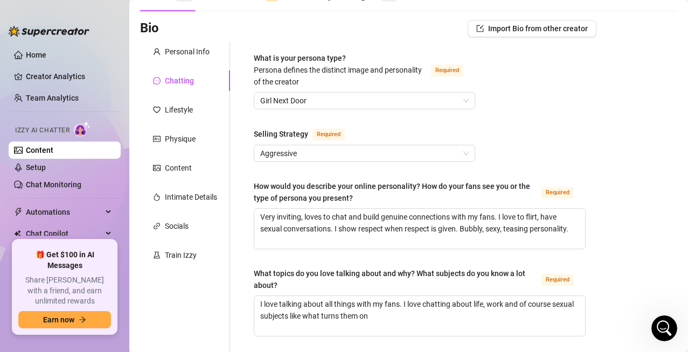
scroll to position [27, 0]
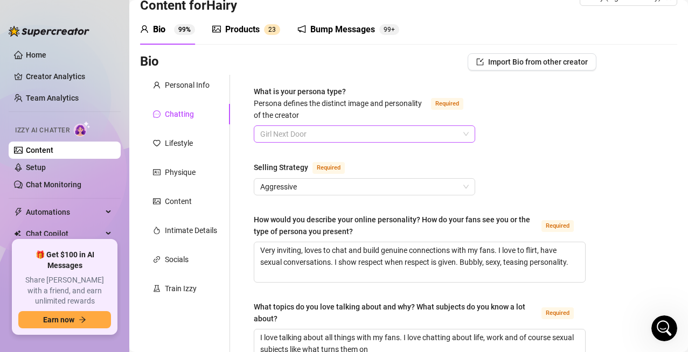
click at [387, 135] on span "Girl Next Door" at bounding box center [364, 134] width 208 height 16
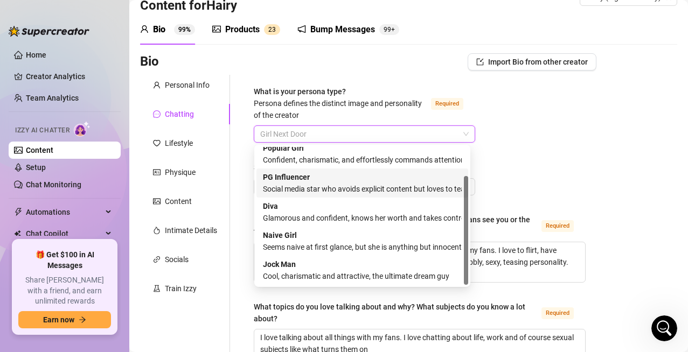
scroll to position [0, 0]
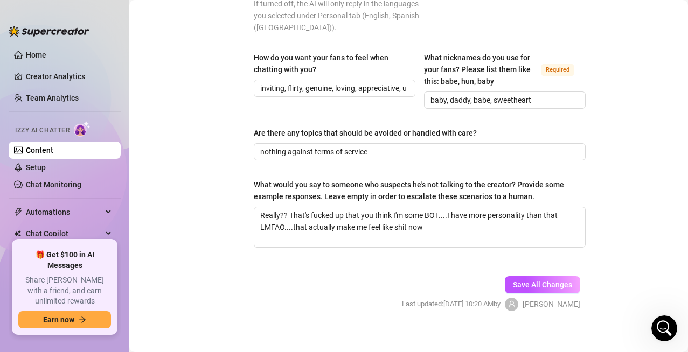
scroll to position [727, 0]
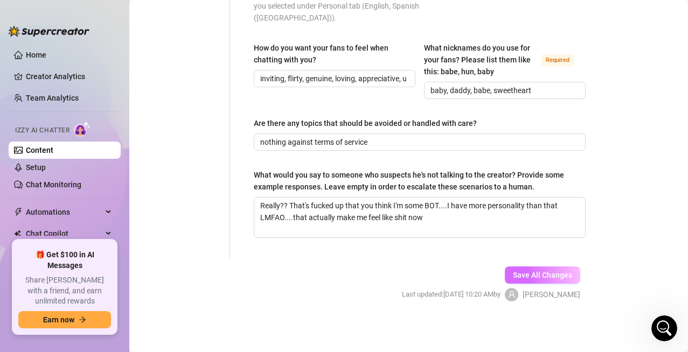
click at [533, 278] on span "Save All Changes" at bounding box center [542, 275] width 59 height 9
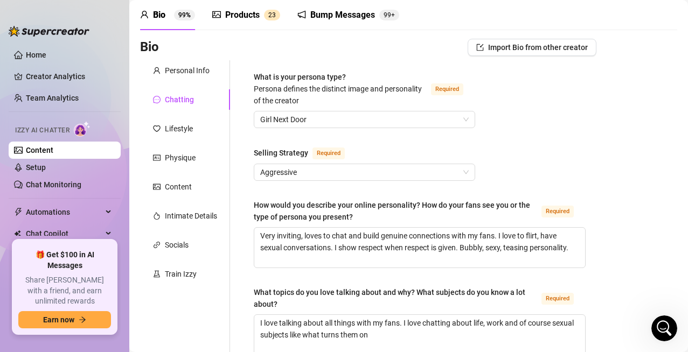
scroll to position [54, 0]
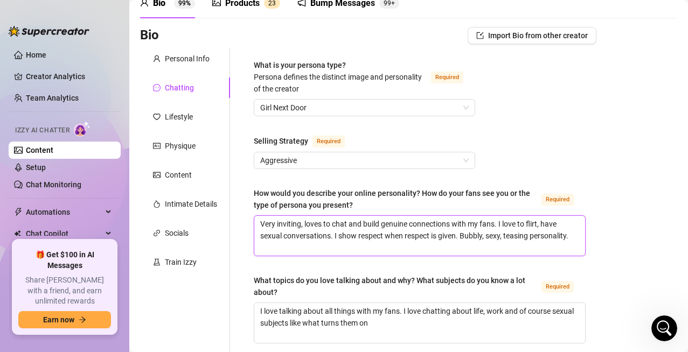
click at [562, 239] on textarea "Very inviting, loves to chat and build genuine connections with my fans. I love…" at bounding box center [419, 236] width 331 height 40
type textarea "Very inviting, loves to chat and build genuine connections with my fans. I love…"
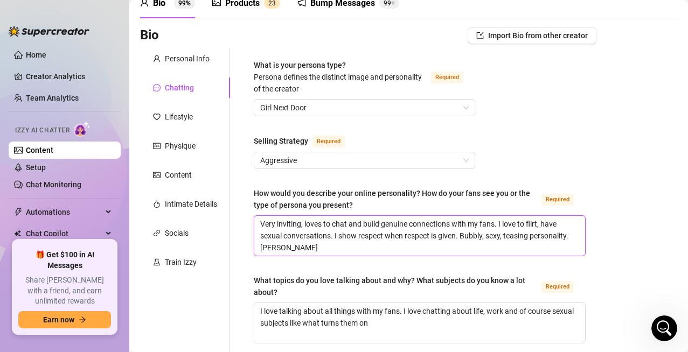
type textarea "Very inviting, loves to chat and build genuine connections with my fans. I love…"
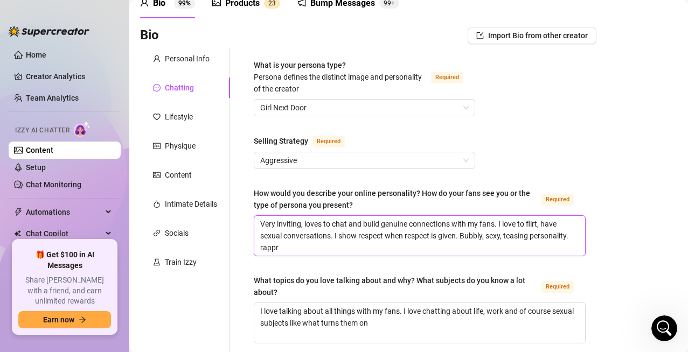
type textarea "Very inviting, loves to chat and build genuine connections with my fans. I love…"
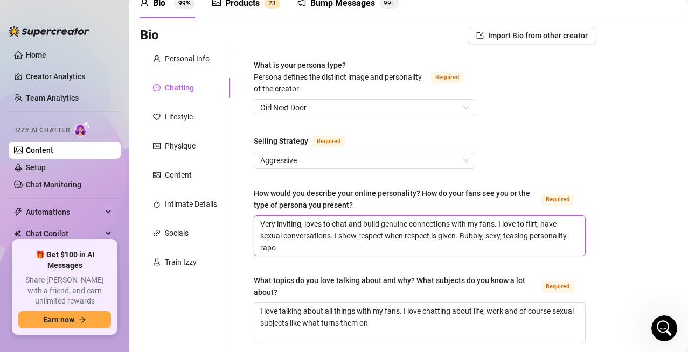
type textarea "Very inviting, loves to chat and build genuine connections with my fans. I love…"
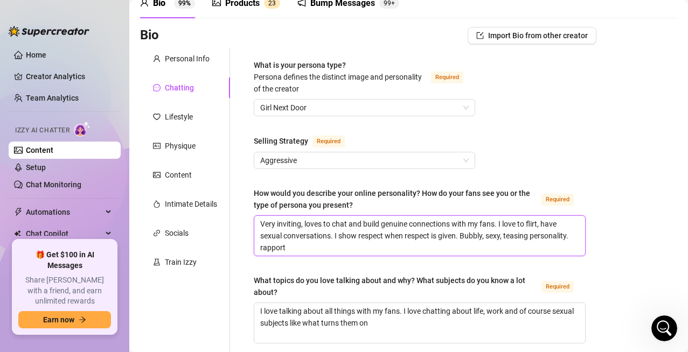
type textarea "Very inviting, loves to chat and build genuine connections with my fans. I love…"
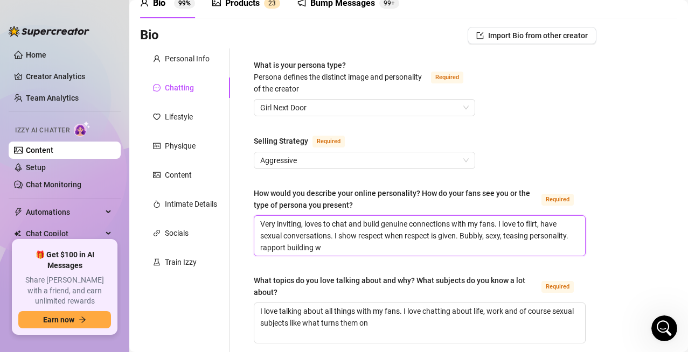
type textarea "Very inviting, loves to chat and build genuine connections with my fans. I love…"
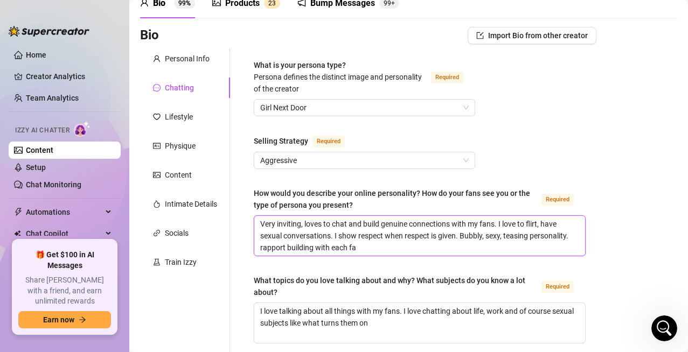
type textarea "Very inviting, loves to chat and build genuine connections with my fans. I love…"
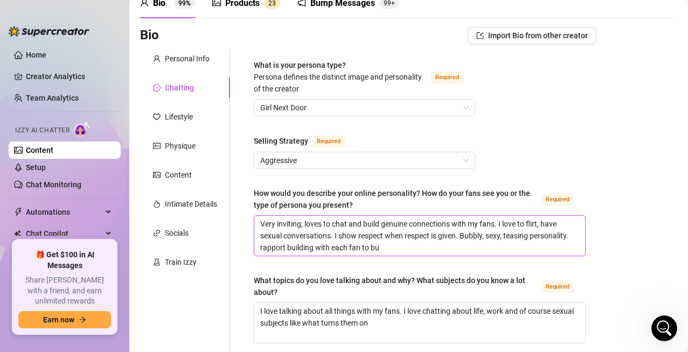
type textarea "Very inviting, loves to chat and build genuine connections with my fans. I love…"
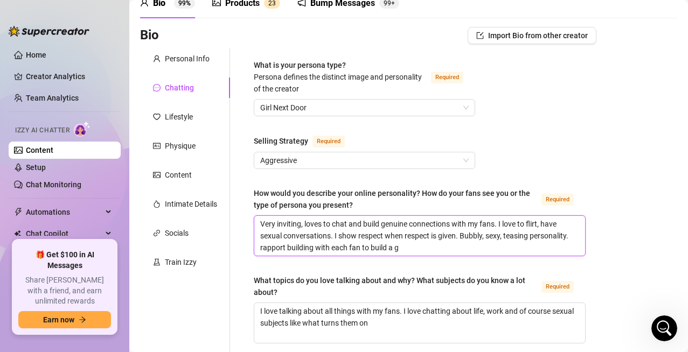
type textarea "Very inviting, loves to chat and build genuine connections with my fans. I love…"
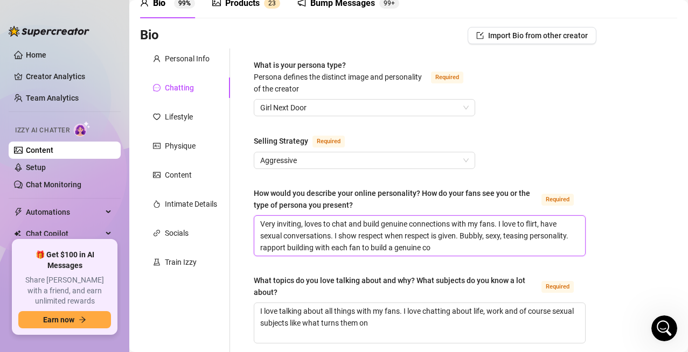
type textarea "Very inviting, loves to chat and build genuine connections with my fans. I love…"
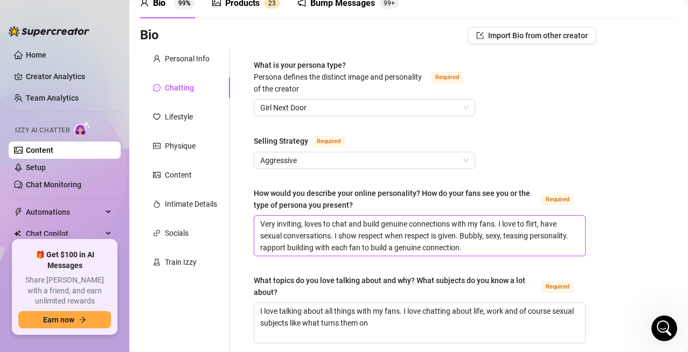
type textarea "Very inviting, loves to chat and build genuine connections with my fans. I love…"
drag, startPoint x: 499, startPoint y: 222, endPoint x: 251, endPoint y: 226, distance: 248.3
type textarea "I love to flirt, have sexual conversations. I show respect when respect is give…"
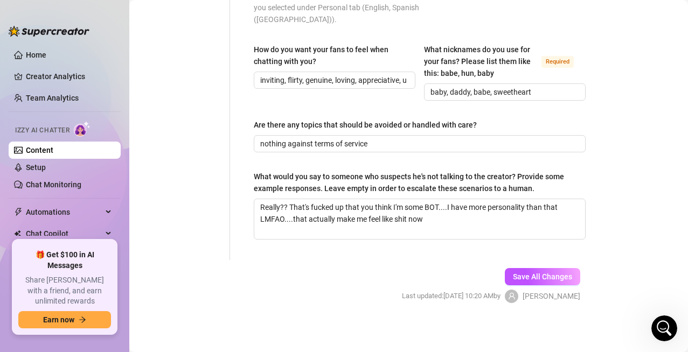
scroll to position [727, 0]
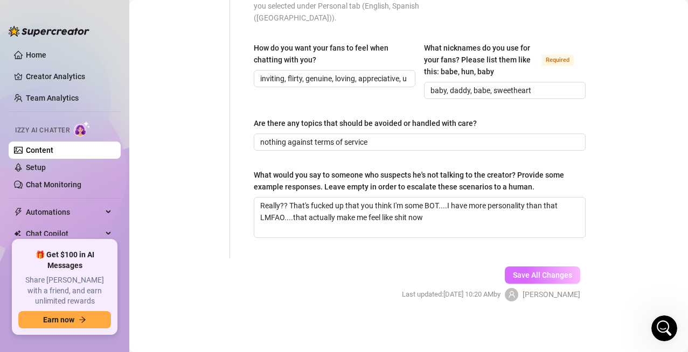
click at [513, 275] on span "Save All Changes" at bounding box center [542, 275] width 59 height 9
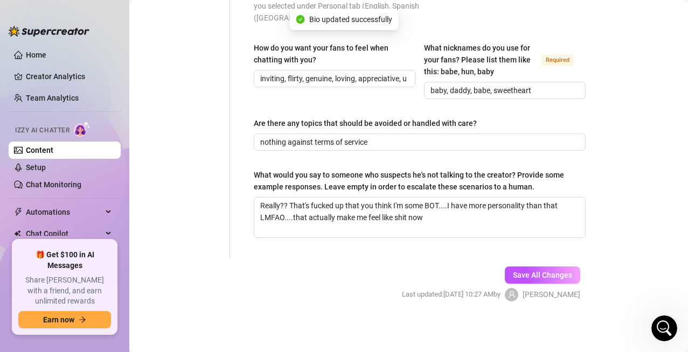
type textarea "I love to flirt, have sexual conversations. I show respect when respect is give…"
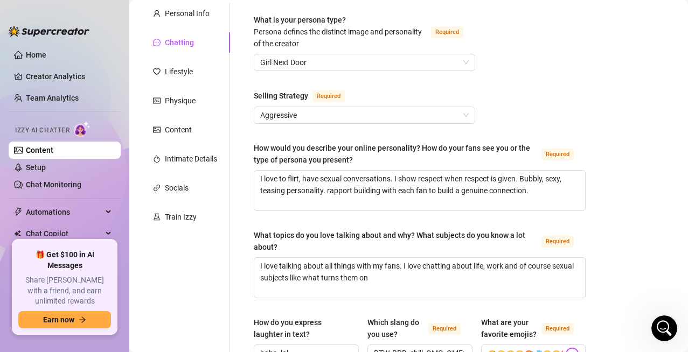
scroll to position [81, 0]
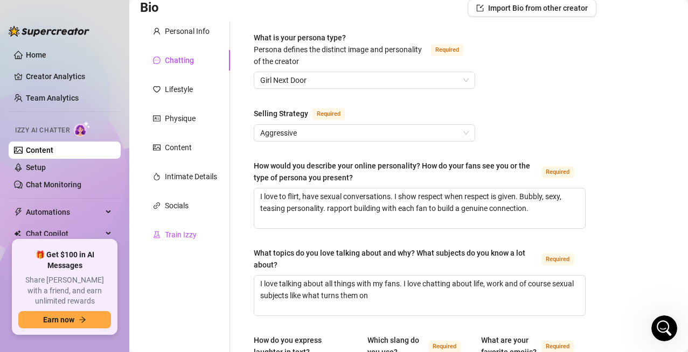
click at [193, 232] on div "Train Izzy" at bounding box center [181, 235] width 32 height 12
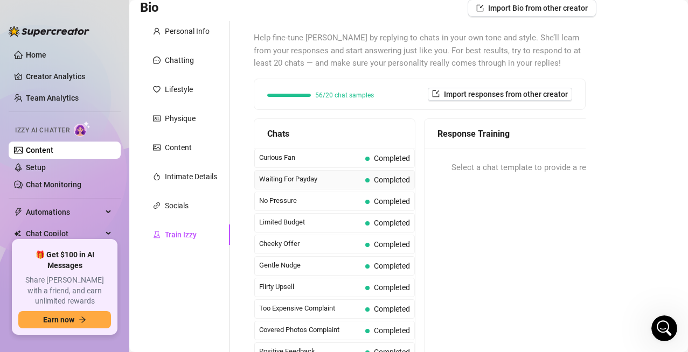
click at [374, 181] on span "Completed" at bounding box center [392, 180] width 36 height 9
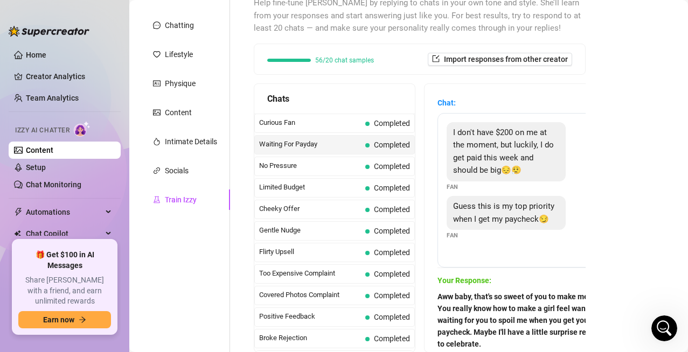
scroll to position [135, 0]
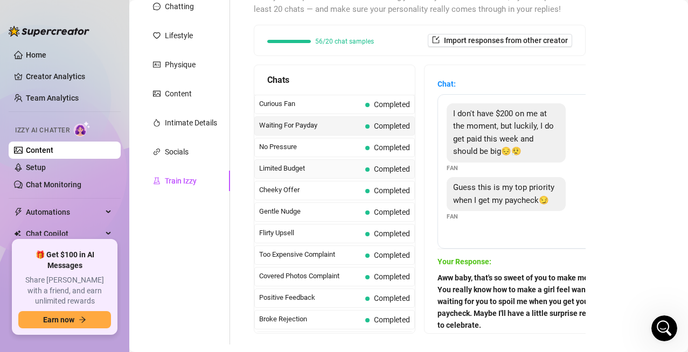
click at [350, 173] on span "Limited Budget" at bounding box center [310, 168] width 102 height 11
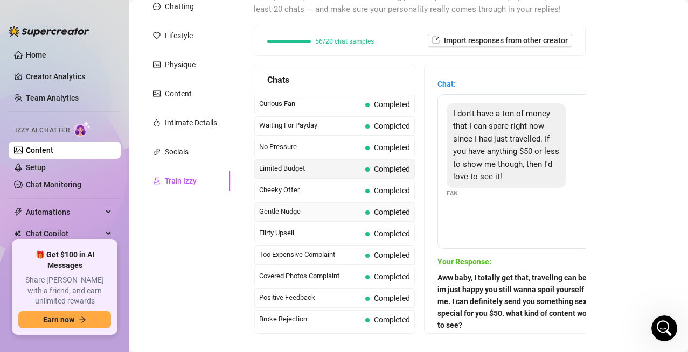
click at [376, 218] on div "Gentle Nudge Completed" at bounding box center [334, 211] width 160 height 19
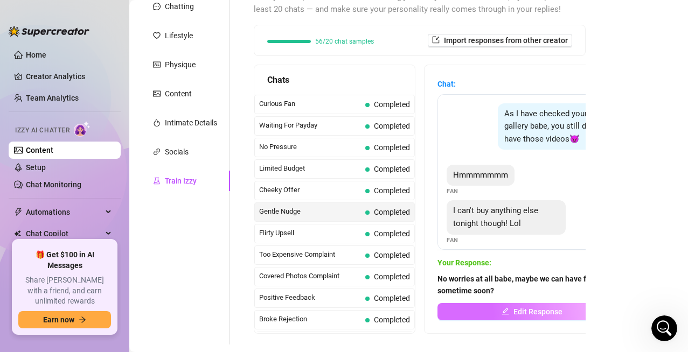
click at [519, 287] on button "Edit Response" at bounding box center [531, 311] width 188 height 17
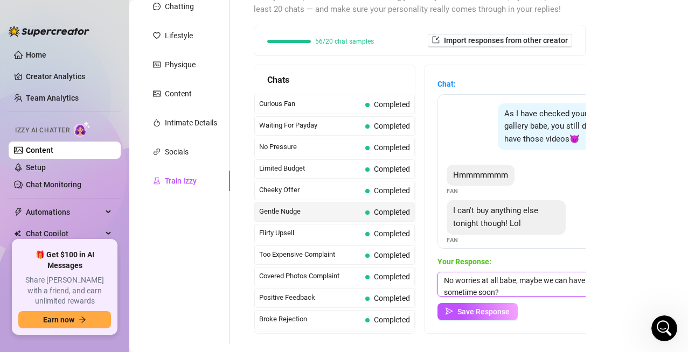
drag, startPoint x: 510, startPoint y: 289, endPoint x: 432, endPoint y: 276, distance: 79.1
click at [432, 276] on div "Chat: As I have checked your gallery babe, you still don't have those videos😈 C…" at bounding box center [531, 199] width 214 height 268
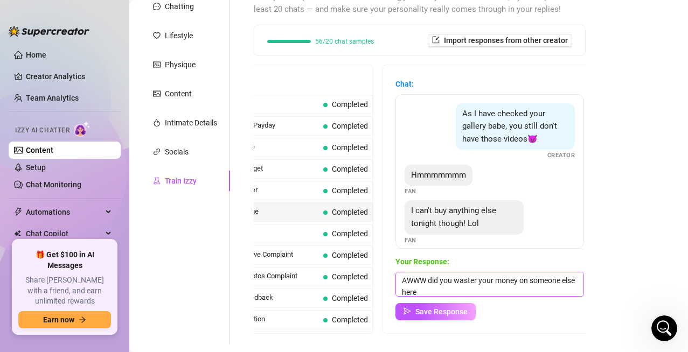
scroll to position [1, 0]
click at [475, 280] on textarea "AWWW did you waster your money on someone else here?" at bounding box center [489, 284] width 188 height 25
click at [478, 281] on textarea "AWWW did you waster your money on someone else here?" at bounding box center [489, 284] width 188 height 25
click at [454, 287] on textarea "AWWW did you waste your money on someone else here?" at bounding box center [489, 284] width 188 height 25
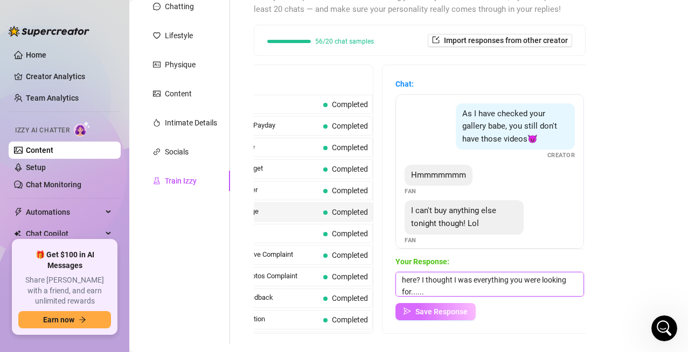
type textarea "AWWW did you waste your money on someone else here? I thought I was everything …"
click at [460, 287] on span "Save Response" at bounding box center [441, 311] width 52 height 9
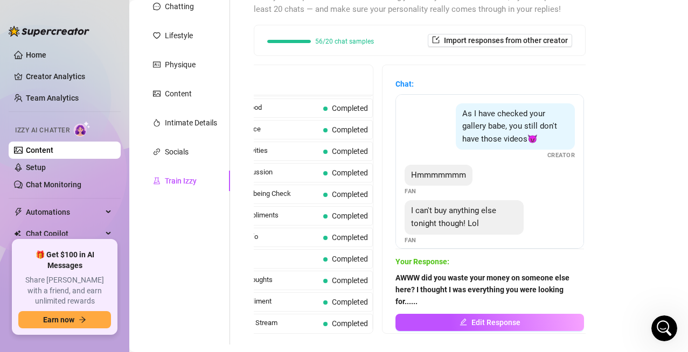
scroll to position [967, 0]
click at [339, 287] on span "Completed" at bounding box center [350, 322] width 36 height 9
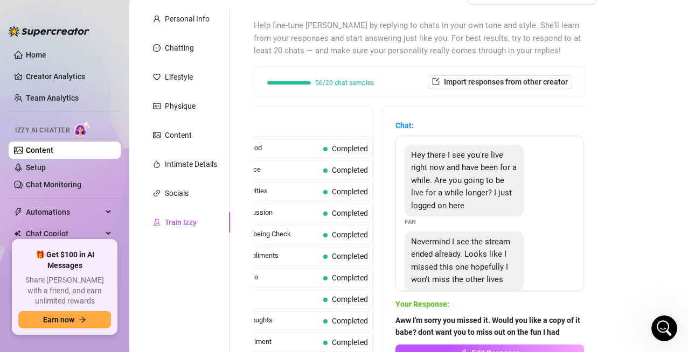
scroll to position [222, 0]
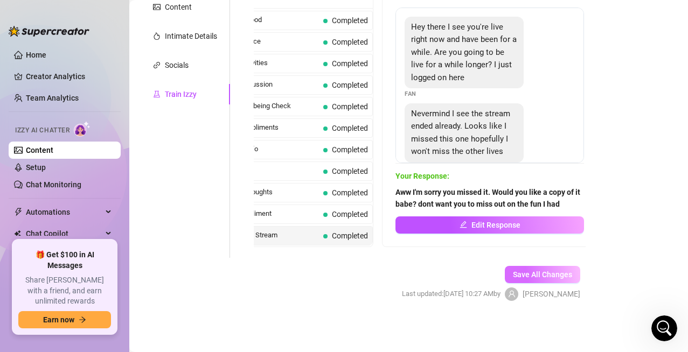
click at [544, 271] on span "Save All Changes" at bounding box center [542, 274] width 59 height 9
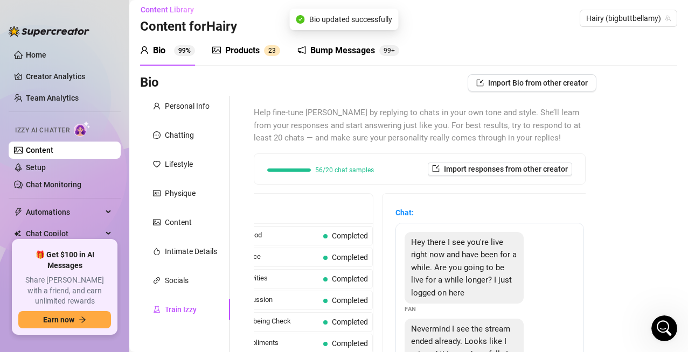
scroll to position [0, 0]
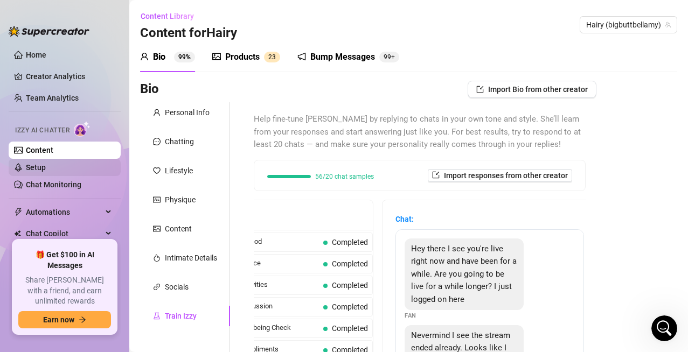
click at [46, 172] on link "Setup" at bounding box center [36, 167] width 20 height 9
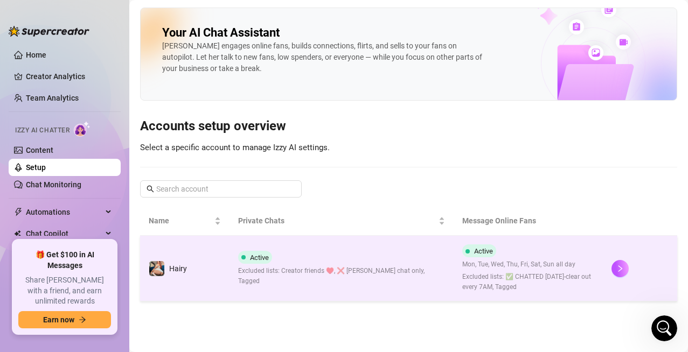
click at [562, 273] on div at bounding box center [639, 268] width 57 height 17
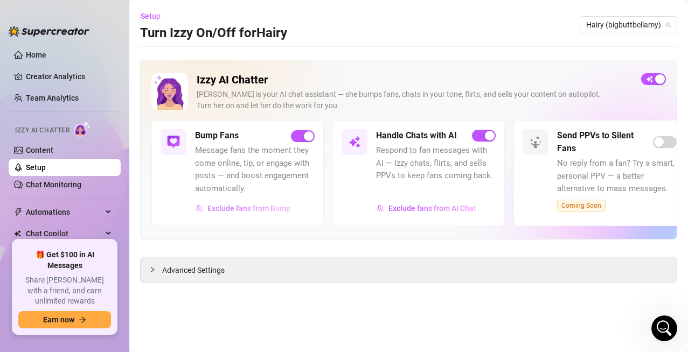
click at [280, 211] on span "Exclude fans from Bump" at bounding box center [248, 208] width 83 height 9
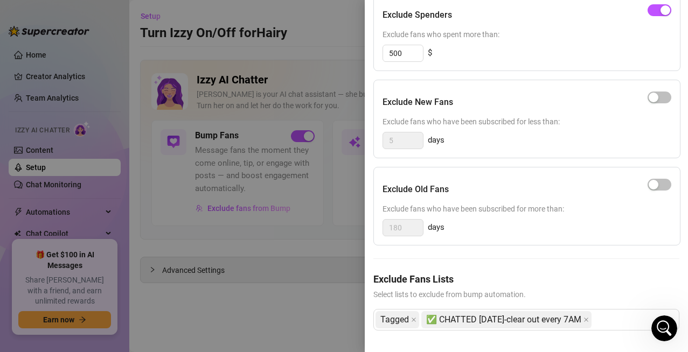
scroll to position [146, 0]
click at [562, 287] on div "Tagged ✅ CHATTED [DATE]-clear out every 7AM" at bounding box center [520, 319] width 290 height 19
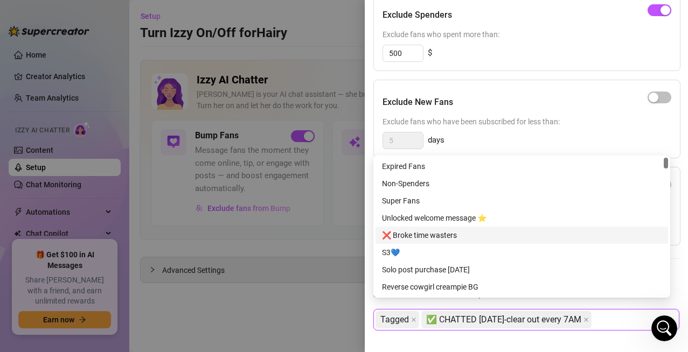
click at [444, 236] on div "❌ Broke time wasters" at bounding box center [521, 235] width 279 height 12
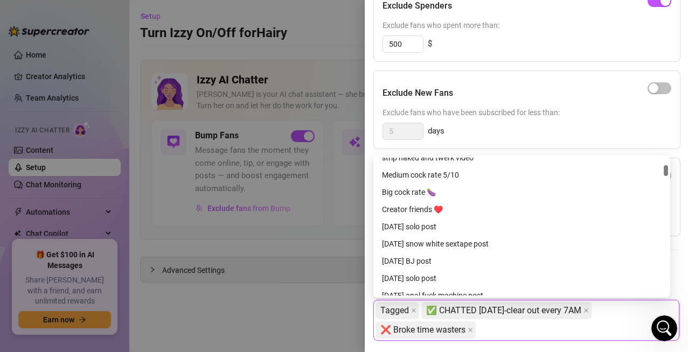
scroll to position [269, 0]
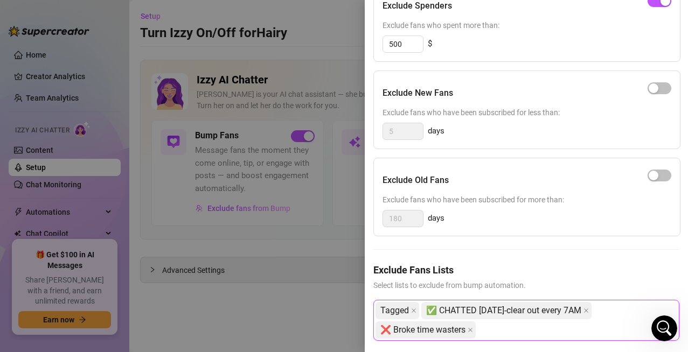
click at [498, 287] on div "Tagged ✅ CHATTED [DATE]-clear out every 7AM ❌ Broke time wasters" at bounding box center [520, 320] width 290 height 39
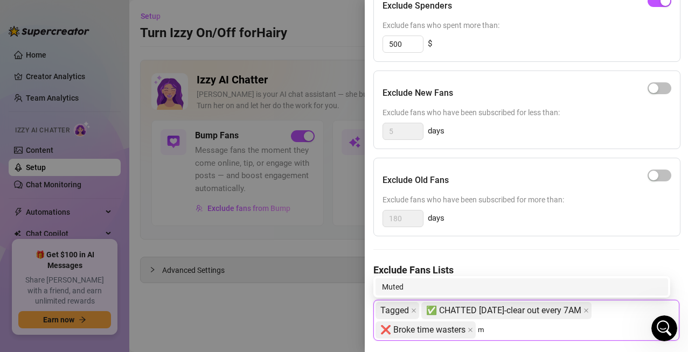
scroll to position [0, 0]
type input "muted"
click at [524, 287] on div "Tagged ✅ CHATTED [DATE]-clear out every 7AM ❌ Broke time wasters muted" at bounding box center [520, 320] width 290 height 39
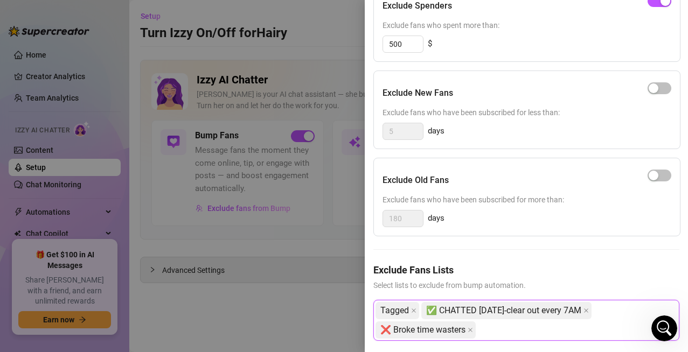
type input "m"
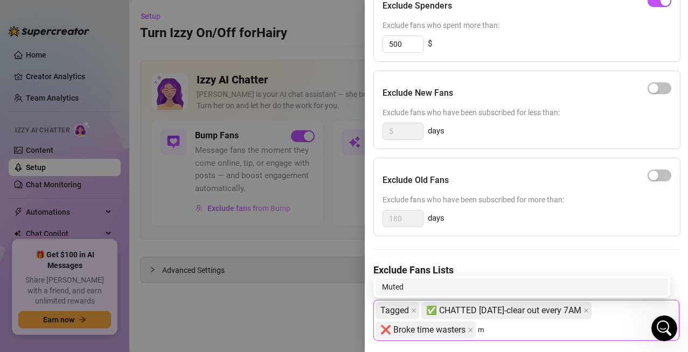
click at [459, 283] on div "Muted" at bounding box center [521, 287] width 279 height 12
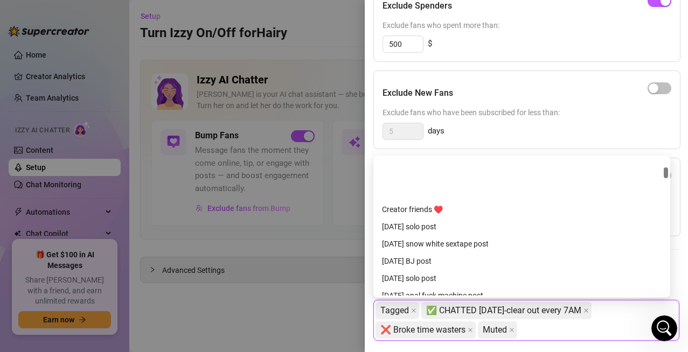
scroll to position [269, 0]
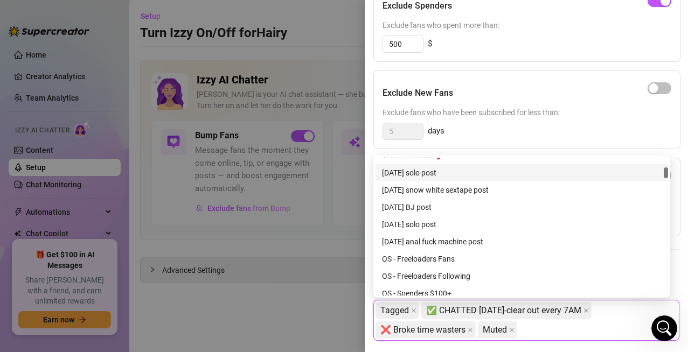
click at [562, 67] on div "Exclude Spenders Exclude fans who spent more than: 500 $ Exclude New Fans Exclu…" at bounding box center [526, 170] width 306 height 375
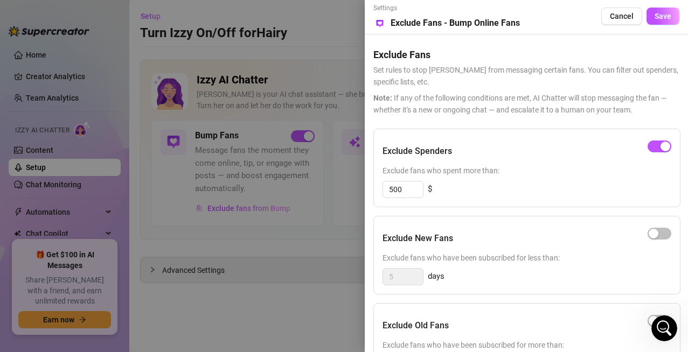
scroll to position [0, 0]
click at [562, 15] on span "Save" at bounding box center [662, 17] width 17 height 9
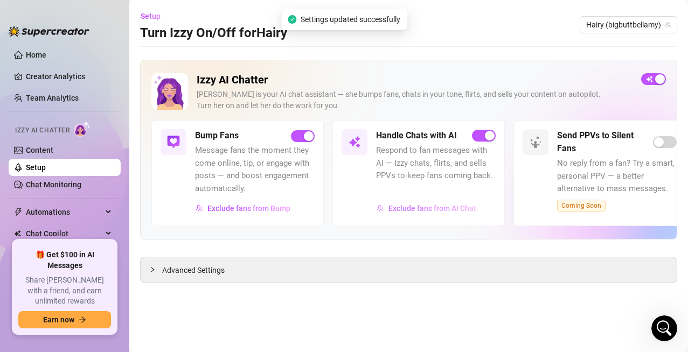
click at [431, 207] on span "Exclude fans from AI Chat" at bounding box center [432, 208] width 88 height 9
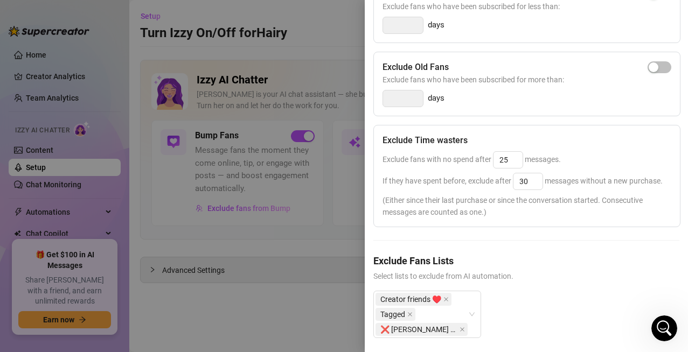
scroll to position [253, 0]
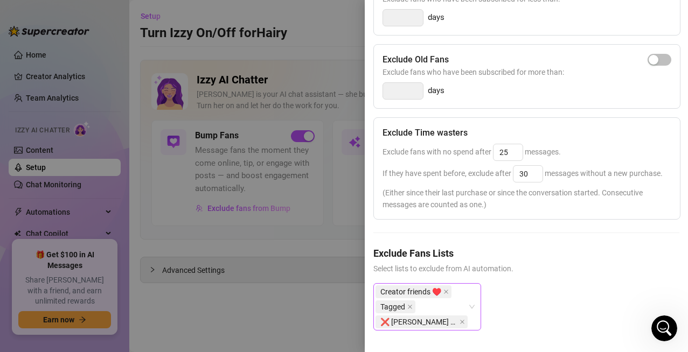
click at [471, 287] on div "Creator friends ♥️ Tagged ❌ [PERSON_NAME] chat only" at bounding box center [427, 306] width 108 height 47
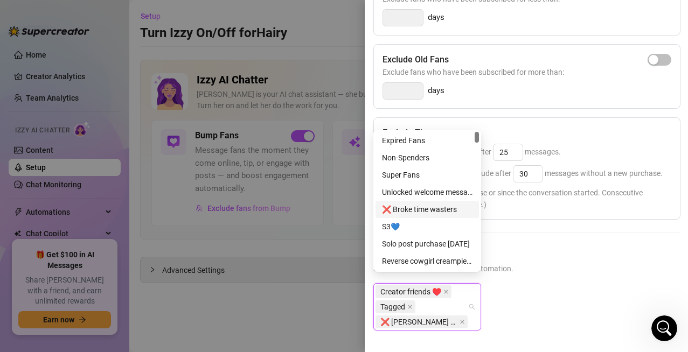
click at [437, 211] on div "❌ Broke time wasters" at bounding box center [427, 210] width 90 height 12
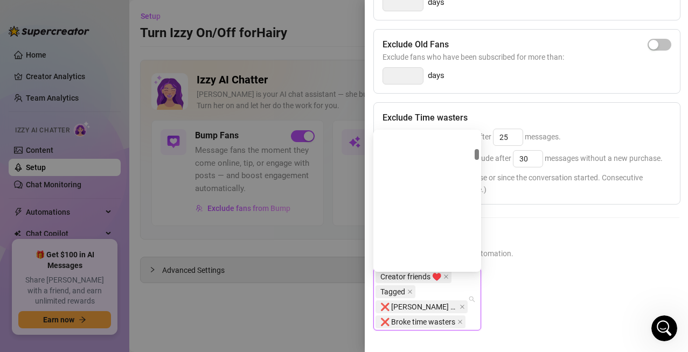
scroll to position [485, 0]
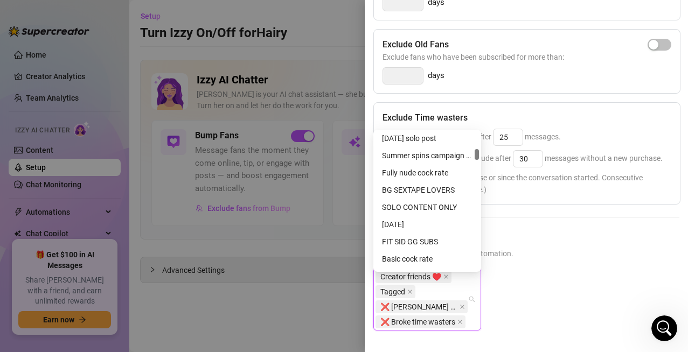
type input "m"
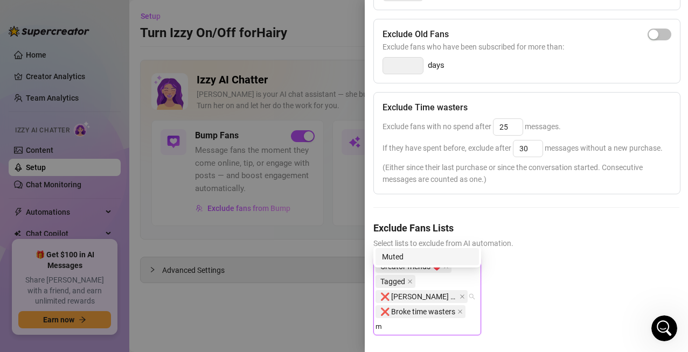
scroll to position [0, 0]
click at [411, 261] on div "Muted" at bounding box center [427, 257] width 90 height 12
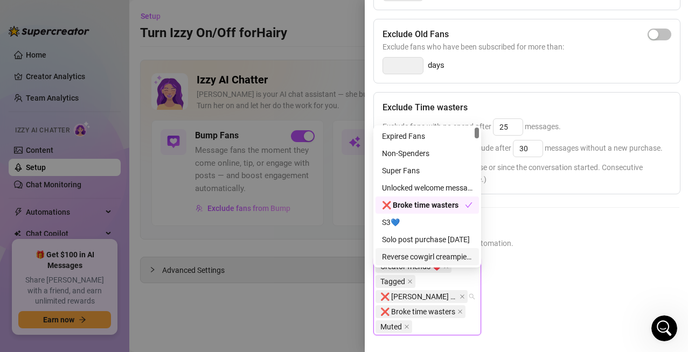
click at [562, 283] on div "Creator friends ♥️ Tagged ❌ [PERSON_NAME] chat only ❌ Broke time wasters Muted" at bounding box center [526, 305] width 306 height 95
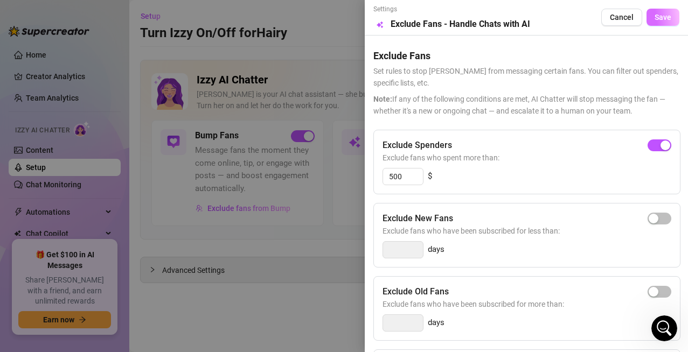
click at [562, 17] on span "Save" at bounding box center [662, 17] width 17 height 9
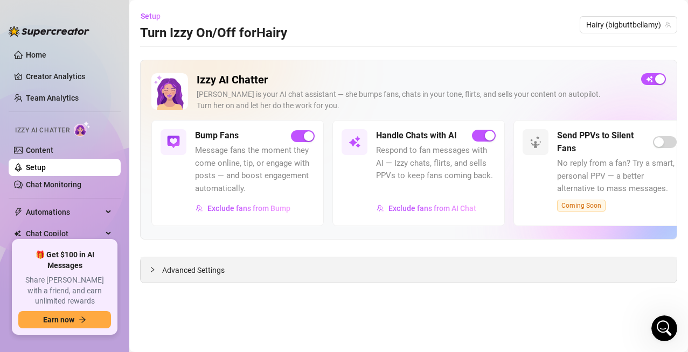
scroll to position [4800, 0]
click at [49, 83] on link "Creator Analytics" at bounding box center [69, 76] width 86 height 17
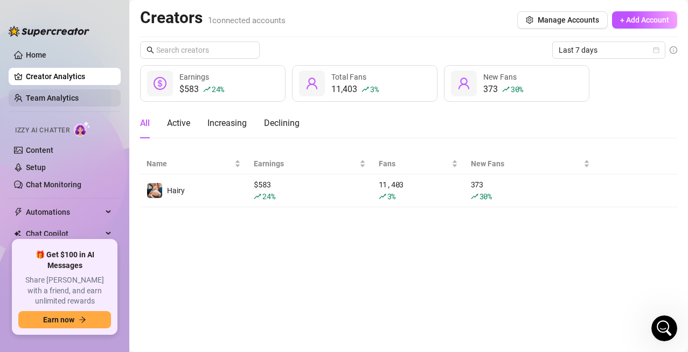
click at [58, 102] on link "Team Analytics" at bounding box center [52, 98] width 53 height 9
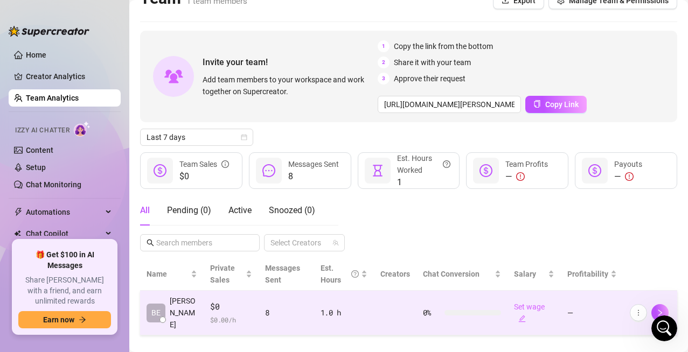
scroll to position [24, 0]
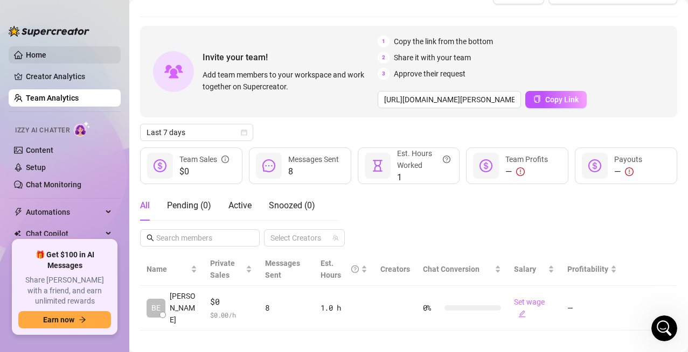
click at [43, 55] on link "Home" at bounding box center [36, 55] width 20 height 9
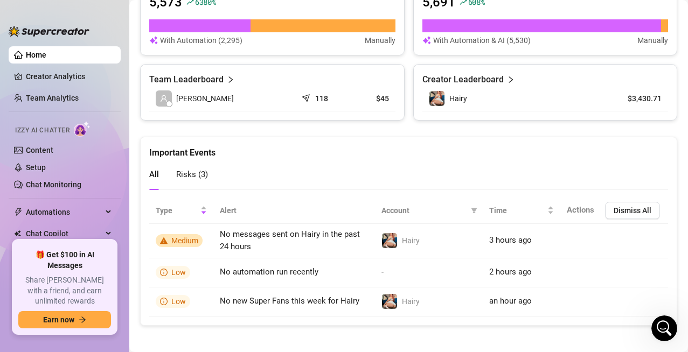
scroll to position [741, 0]
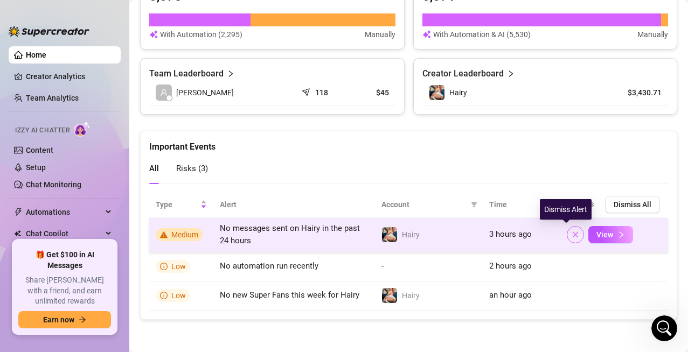
click at [562, 232] on icon "close" at bounding box center [575, 235] width 6 height 6
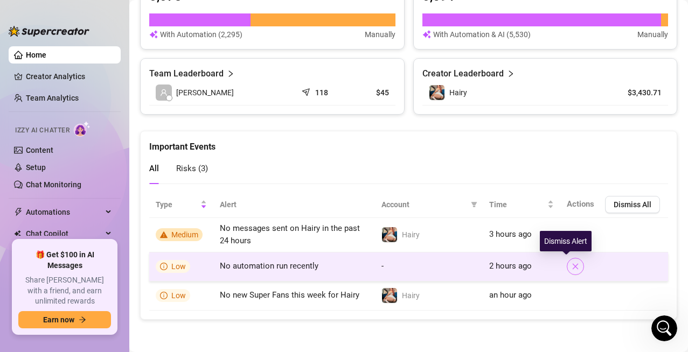
click at [562, 269] on icon "close" at bounding box center [575, 267] width 8 height 8
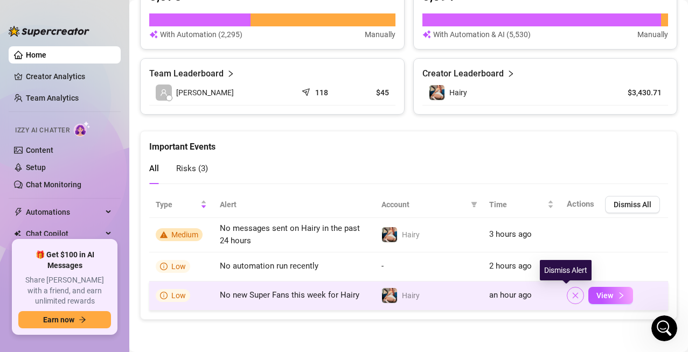
click at [562, 287] on button "button" at bounding box center [574, 295] width 17 height 17
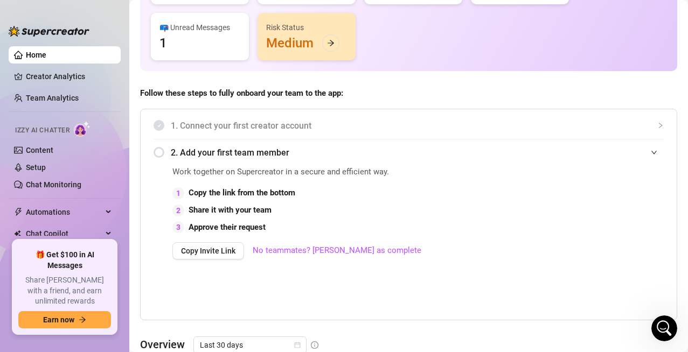
scroll to position [0, 0]
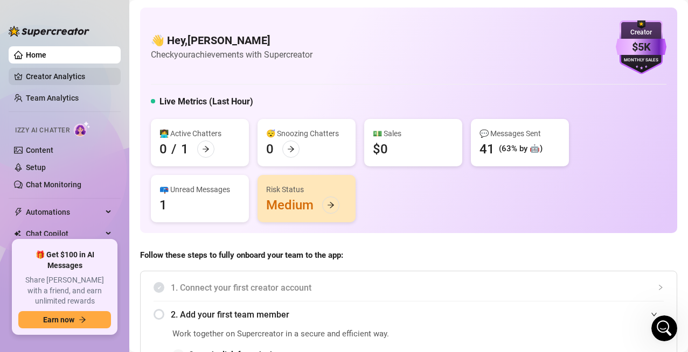
click at [46, 76] on link "Creator Analytics" at bounding box center [69, 76] width 86 height 17
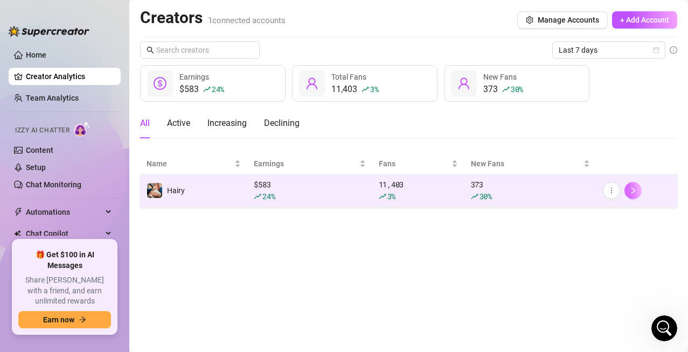
click at [562, 190] on icon "right" at bounding box center [633, 191] width 8 height 8
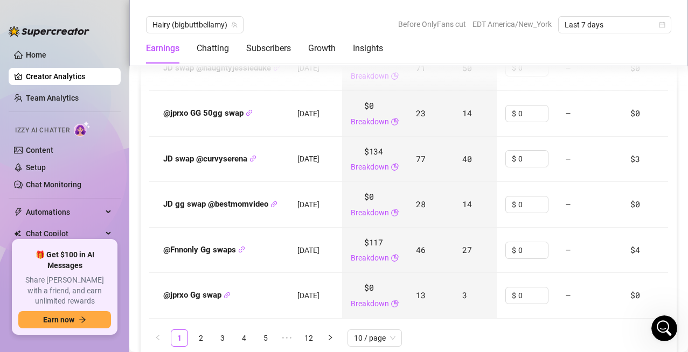
scroll to position [1508, 0]
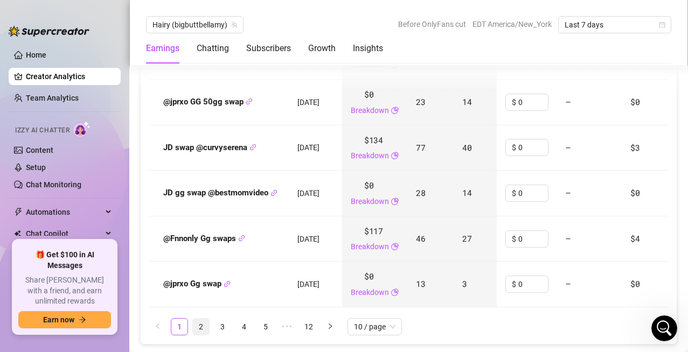
click at [202, 287] on link "2" at bounding box center [201, 327] width 16 height 16
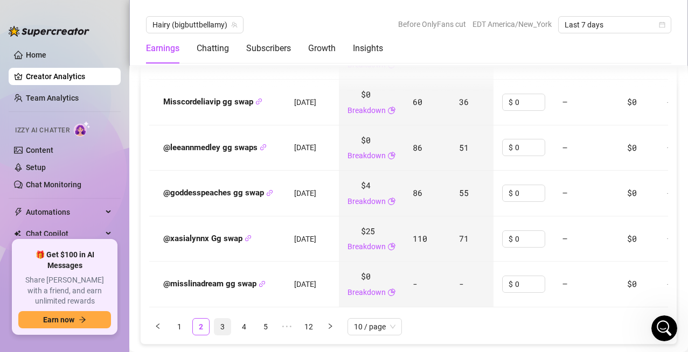
click at [223, 287] on link "3" at bounding box center [222, 327] width 16 height 16
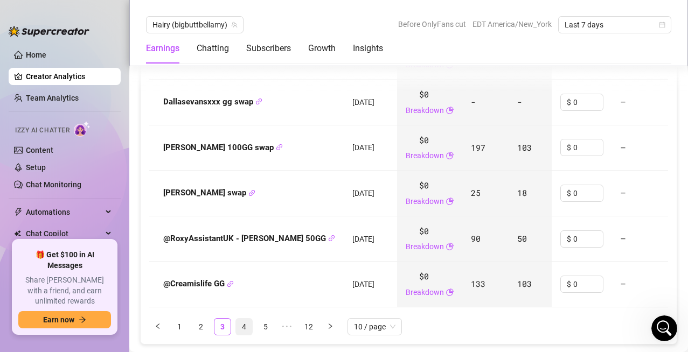
click at [241, 287] on link "4" at bounding box center [244, 327] width 16 height 16
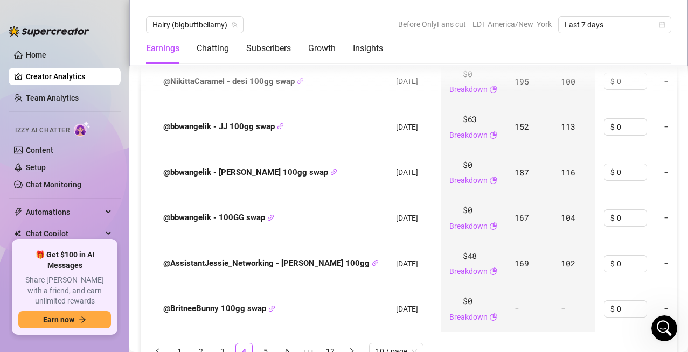
scroll to position [1615, 0]
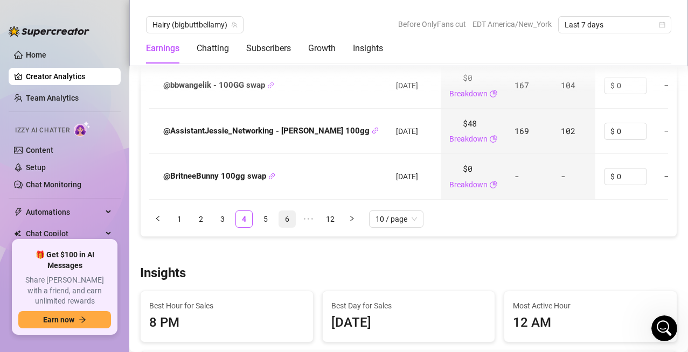
click at [286, 227] on link "6" at bounding box center [287, 219] width 16 height 16
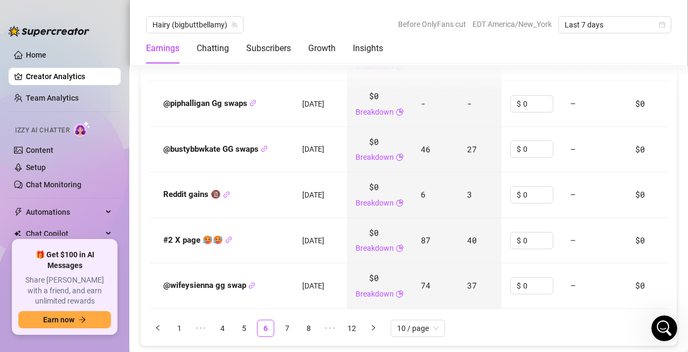
scroll to position [1508, 0]
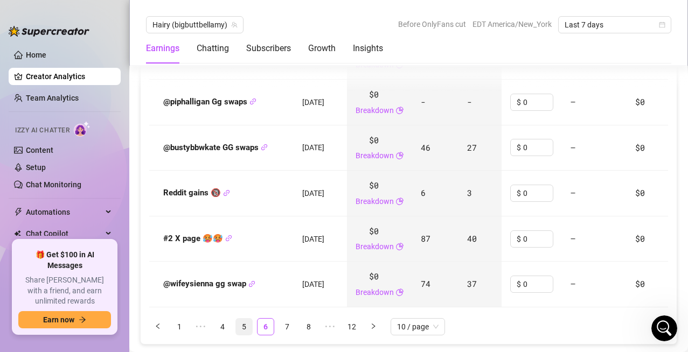
click at [247, 287] on link "5" at bounding box center [244, 327] width 16 height 16
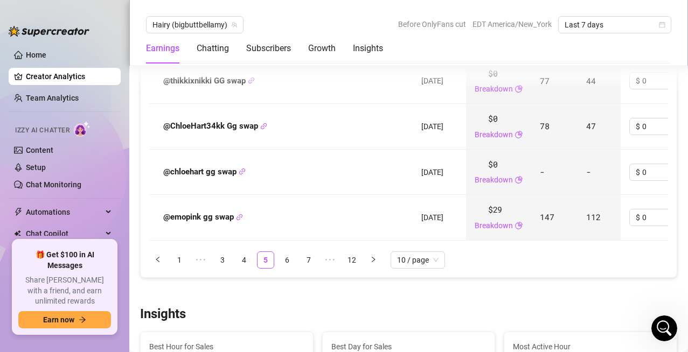
scroll to position [1615, 0]
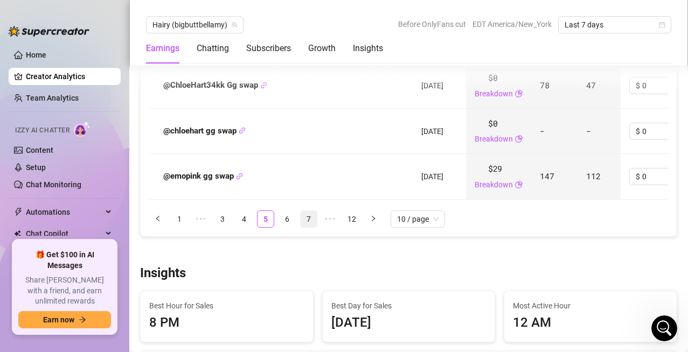
click at [312, 225] on link "7" at bounding box center [308, 219] width 16 height 16
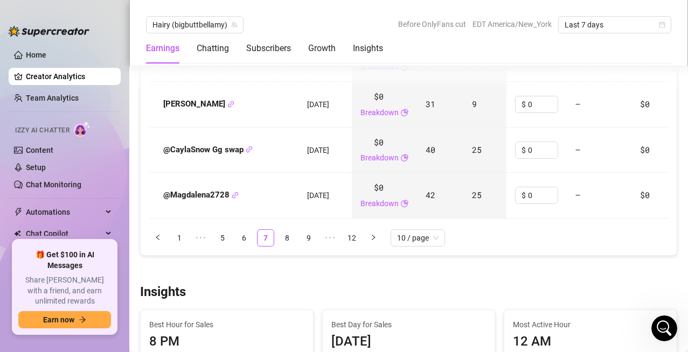
scroll to position [1723, 0]
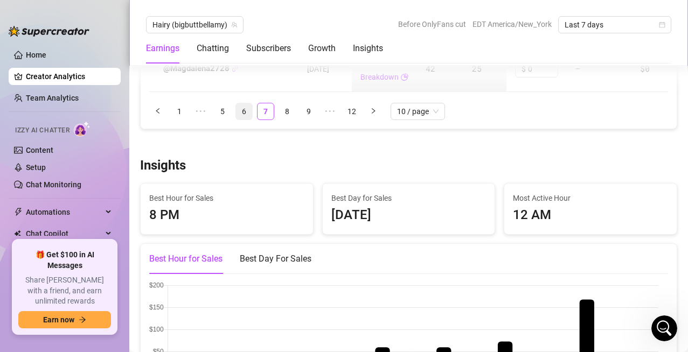
click at [248, 117] on link "6" at bounding box center [244, 111] width 16 height 16
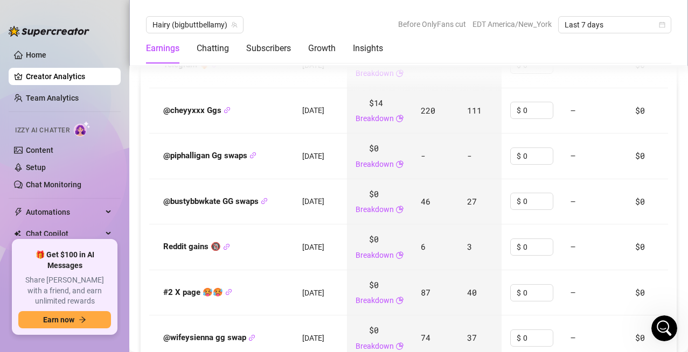
scroll to position [1669, 0]
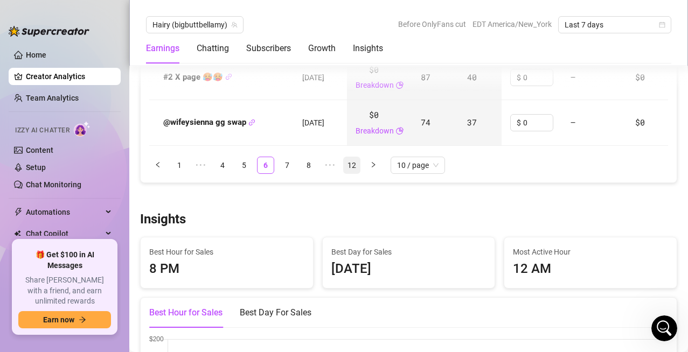
click at [353, 173] on link "12" at bounding box center [352, 165] width 16 height 16
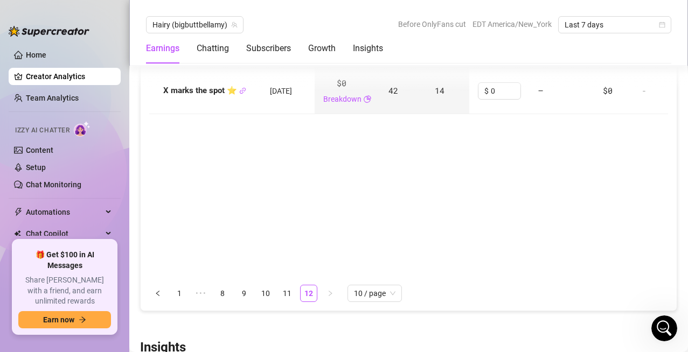
scroll to position [1400, 0]
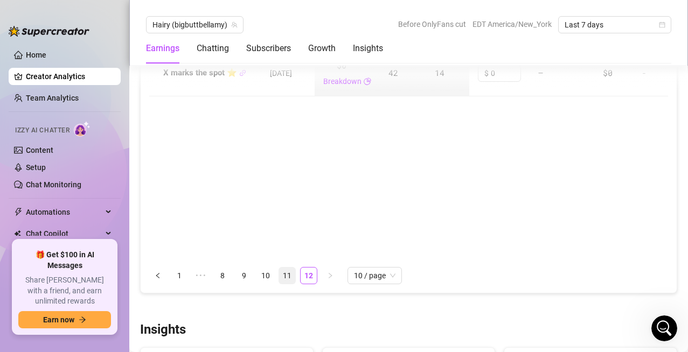
click at [285, 284] on link "11" at bounding box center [287, 276] width 16 height 16
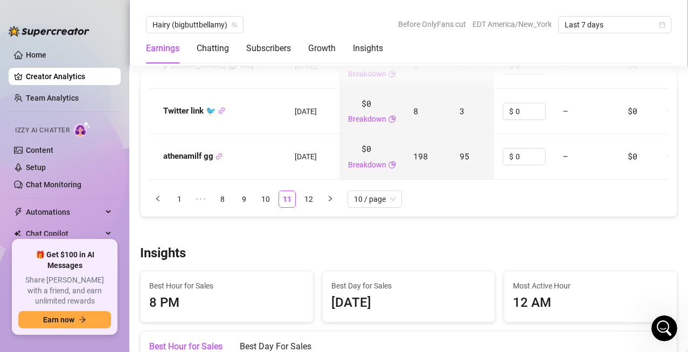
scroll to position [1669, 0]
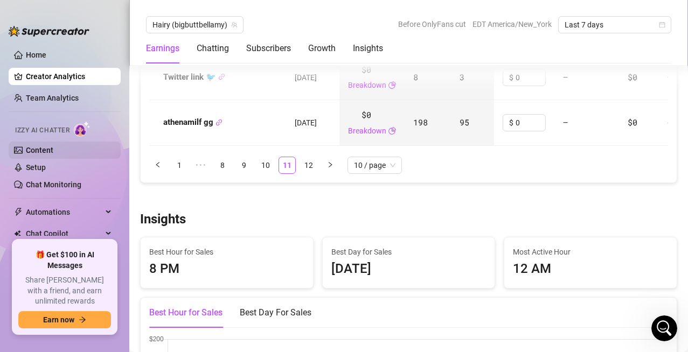
click at [36, 154] on link "Content" at bounding box center [39, 150] width 27 height 9
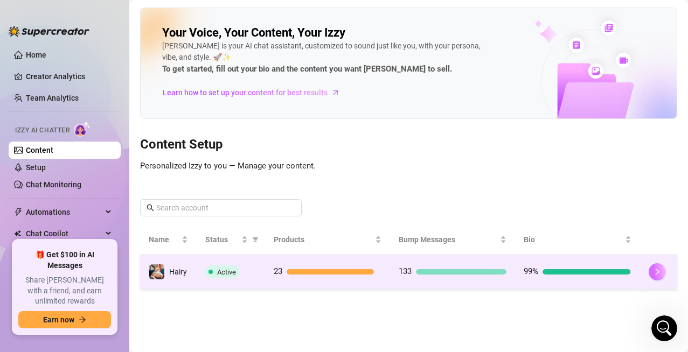
click at [562, 272] on icon "right" at bounding box center [657, 272] width 8 height 8
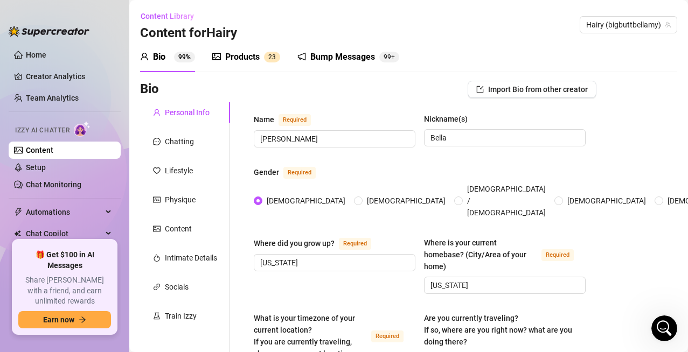
radio input "true"
type input "[DATE]"
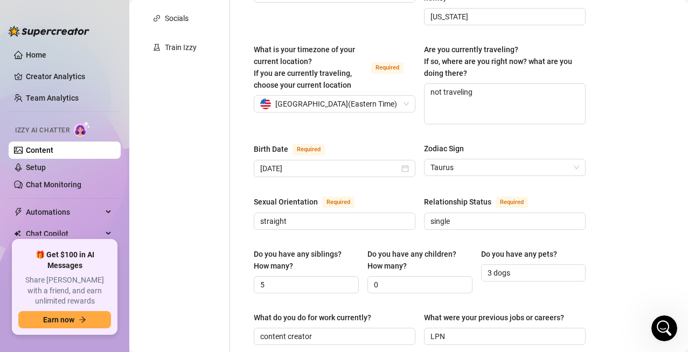
scroll to position [269, 0]
click at [527, 267] on input "3 dogs" at bounding box center [532, 273] width 90 height 12
click at [509, 267] on input "3 staffordshire bull terriers, 3 cats and 2 fish" at bounding box center [532, 273] width 90 height 12
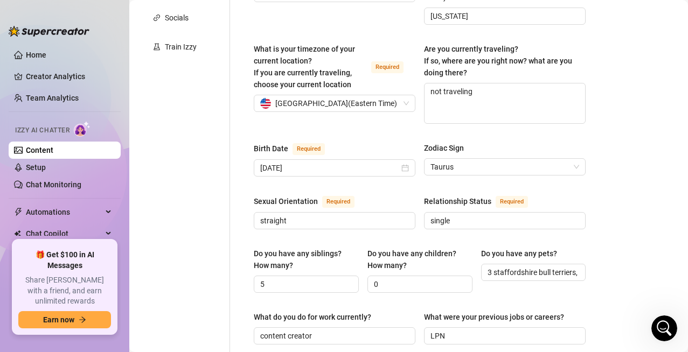
click at [562, 244] on div "Bio Import Bio from other creator Personal Info Chatting Lifestyle Physique Con…" at bounding box center [408, 330] width 537 height 1037
drag, startPoint x: 489, startPoint y: 258, endPoint x: 564, endPoint y: 258, distance: 74.8
click at [562, 267] on input "3 staffordshire bull terriers, 3 cats and 2 fish" at bounding box center [532, 273] width 90 height 12
click at [508, 267] on input "3 staffordshire bull terriers, 3 cats and 2 fish" at bounding box center [532, 273] width 90 height 12
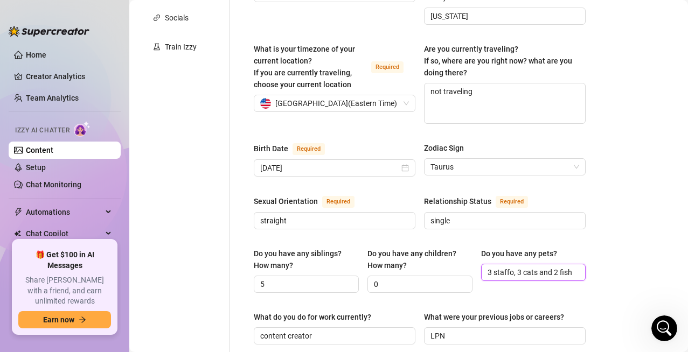
scroll to position [0, 0]
click at [562, 269] on div "Bio Import Bio from other creator Personal Info Chatting Lifestyle Physique Con…" at bounding box center [408, 330] width 537 height 1037
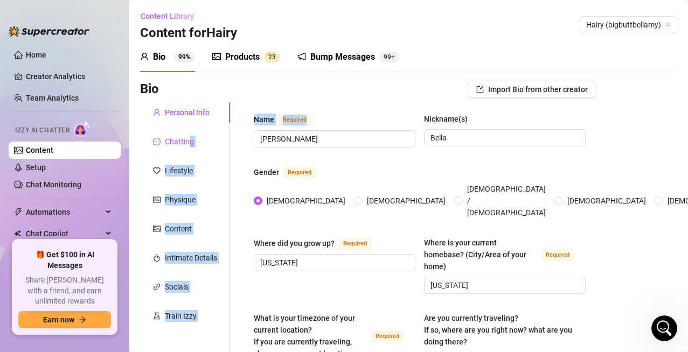
drag, startPoint x: 187, startPoint y: 142, endPoint x: 250, endPoint y: 155, distance: 64.8
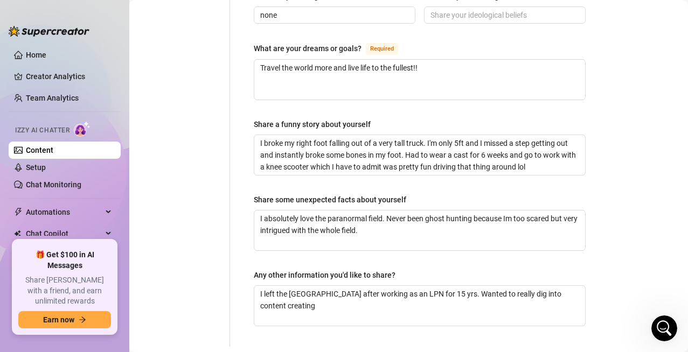
scroll to position [768, 0]
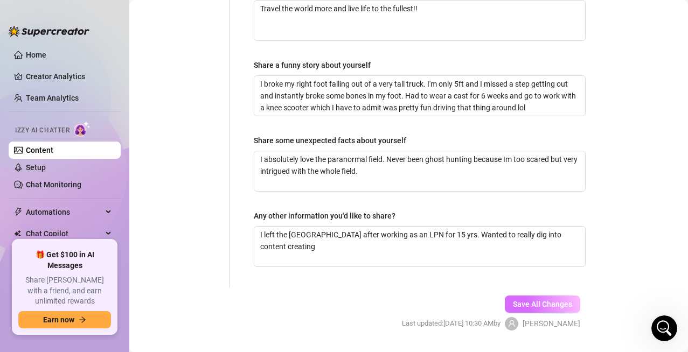
click at [541, 287] on span "Save All Changes" at bounding box center [542, 304] width 59 height 9
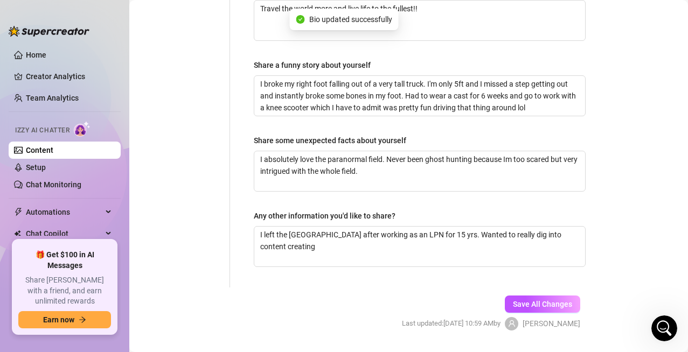
type input "3 dogs, 3 cats and 2 fish"
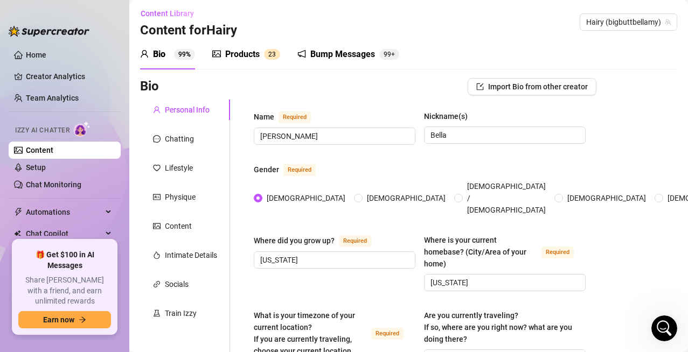
scroll to position [0, 0]
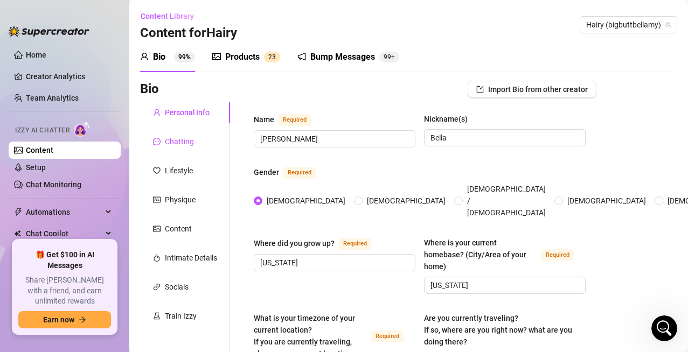
click at [174, 142] on div "Chatting" at bounding box center [179, 142] width 29 height 12
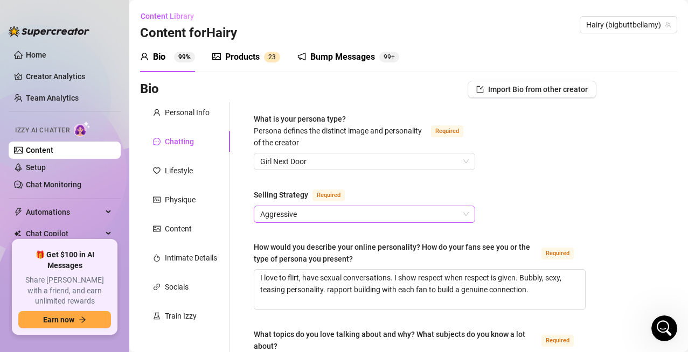
click at [462, 215] on span "Aggressive" at bounding box center [364, 214] width 208 height 16
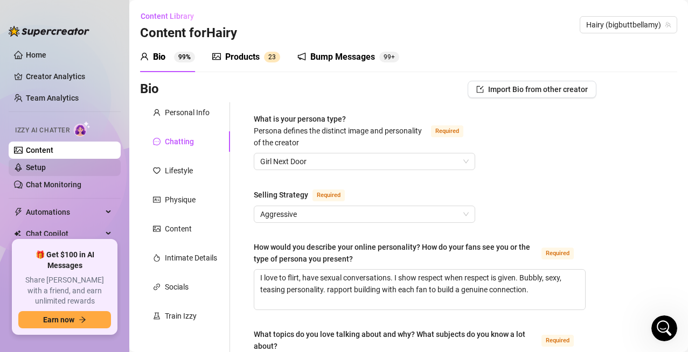
click at [46, 169] on link "Setup" at bounding box center [36, 167] width 20 height 9
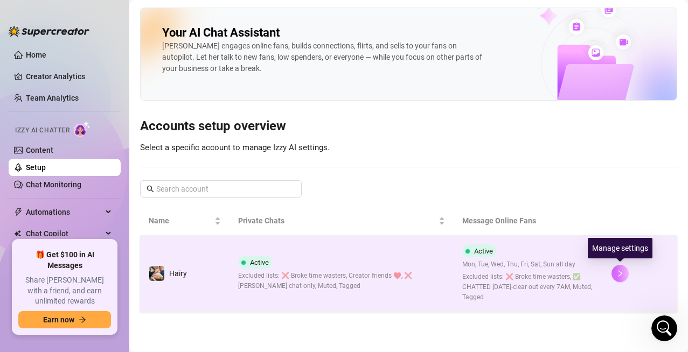
click at [562, 269] on button "button" at bounding box center [619, 273] width 17 height 17
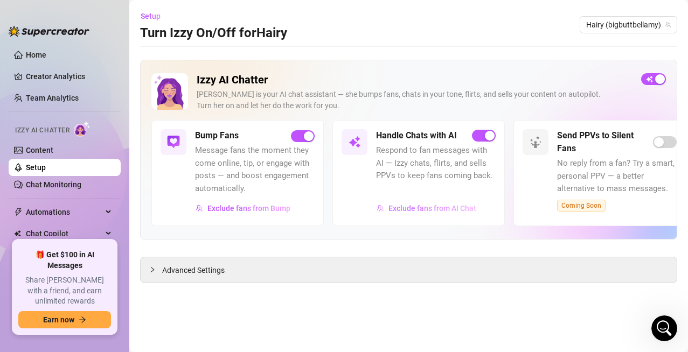
click at [417, 210] on span "Exclude fans from AI Chat" at bounding box center [432, 208] width 88 height 9
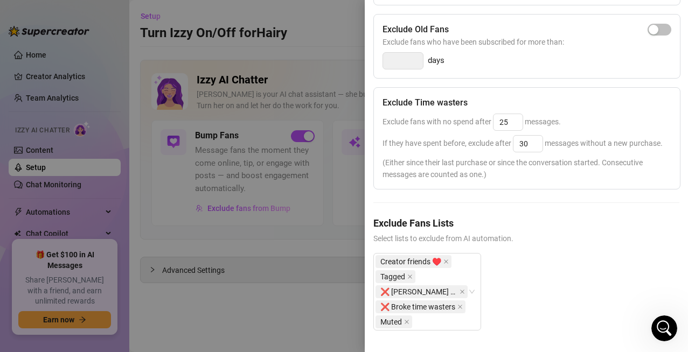
scroll to position [283, 0]
drag, startPoint x: 513, startPoint y: 102, endPoint x: 491, endPoint y: 100, distance: 22.2
click at [491, 117] on span "Exclude fans with no spend after 25 messages." at bounding box center [471, 121] width 178 height 9
type input "30"
drag, startPoint x: 530, startPoint y: 123, endPoint x: 513, endPoint y: 123, distance: 17.8
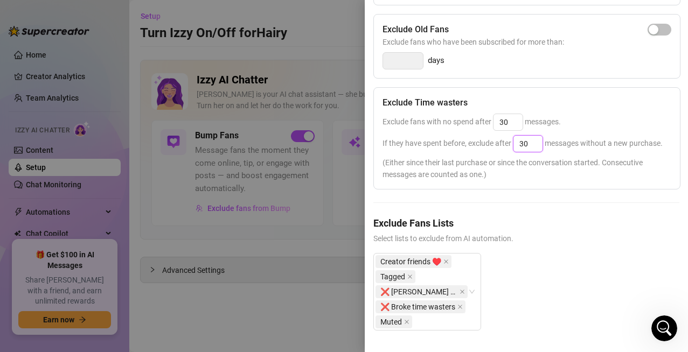
click at [513, 139] on span "If they have spent before, exclude after 30 messages without a new purchase." at bounding box center [522, 143] width 280 height 9
type input "50"
click at [562, 216] on h5 "Exclude Fans Lists" at bounding box center [526, 223] width 306 height 15
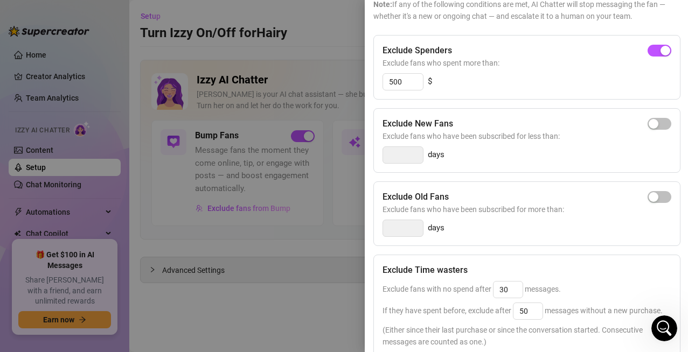
scroll to position [0, 0]
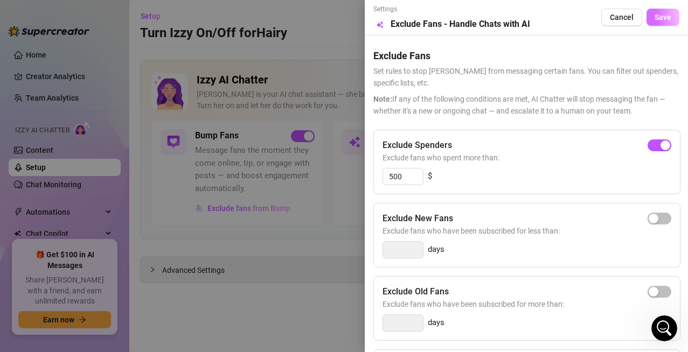
click at [562, 12] on button "Save" at bounding box center [662, 17] width 33 height 17
